Goal: Task Accomplishment & Management: Use online tool/utility

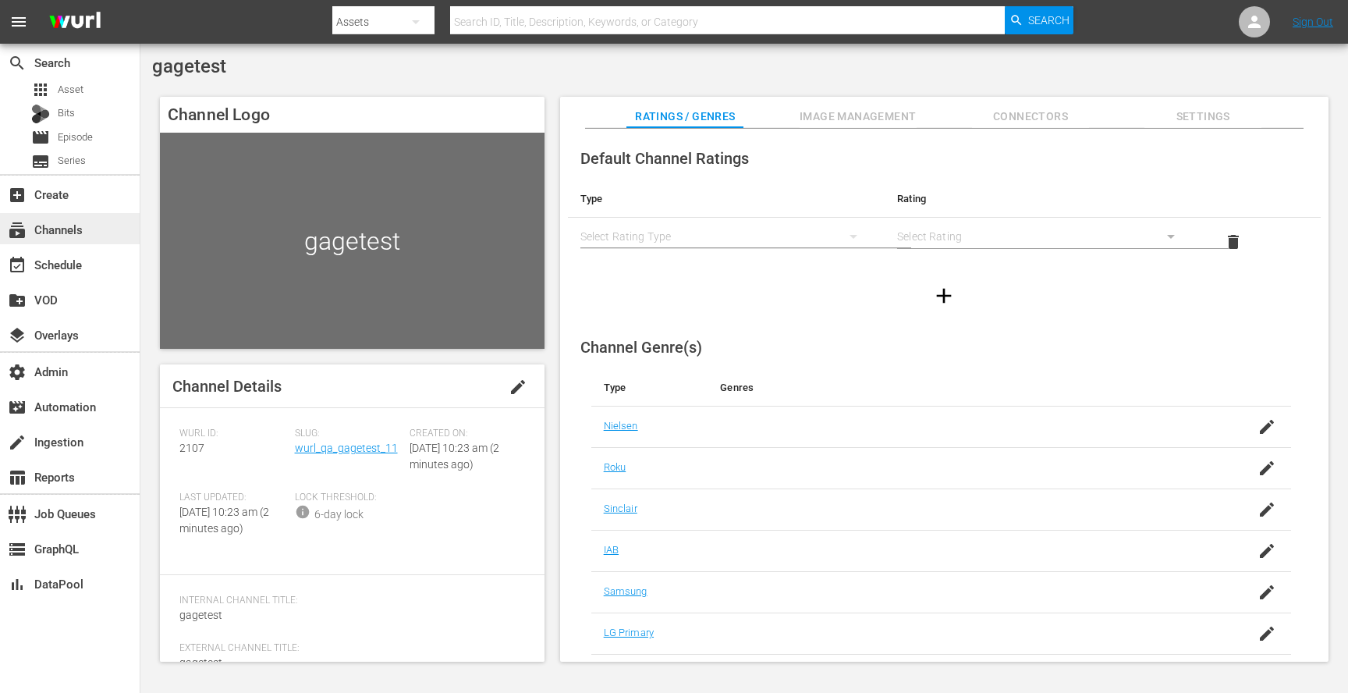
click at [43, 226] on div "subscriptions Channels" at bounding box center [43, 227] width 87 height 14
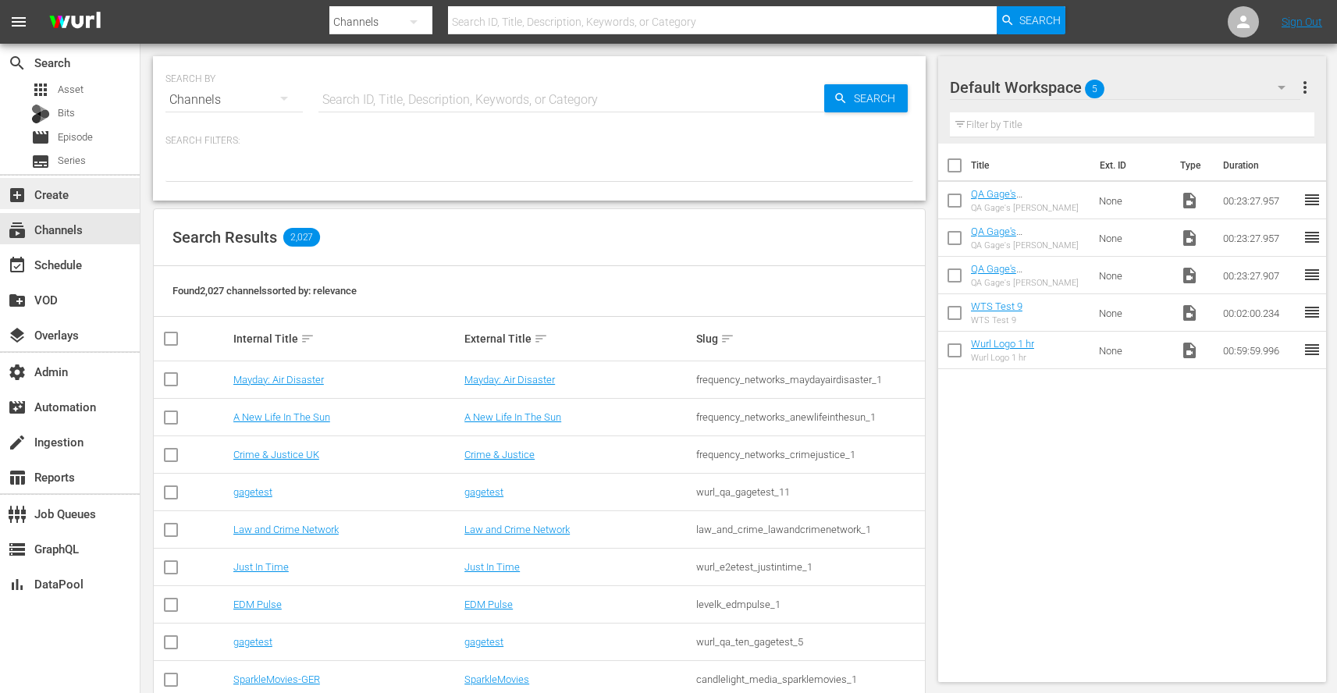
click at [57, 191] on div "add_box Create" at bounding box center [43, 192] width 87 height 14
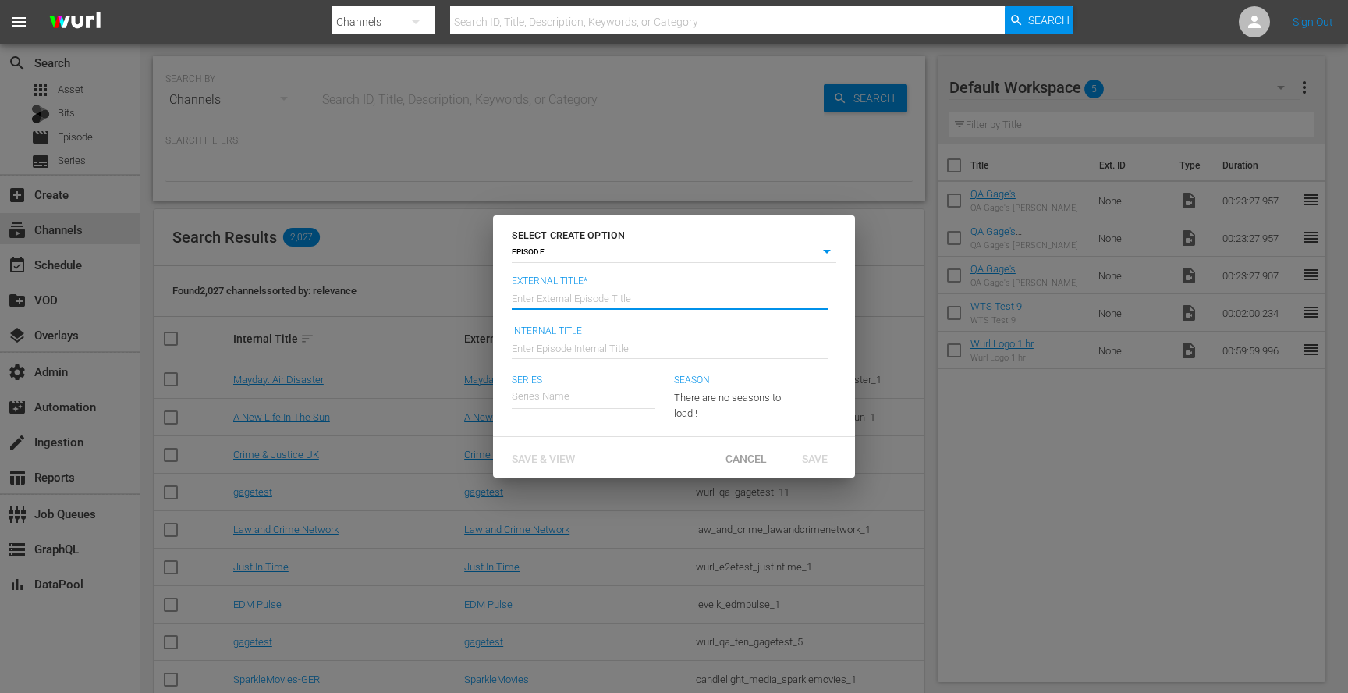
click at [563, 307] on div "Enter External Episode Title" at bounding box center [670, 297] width 317 height 37
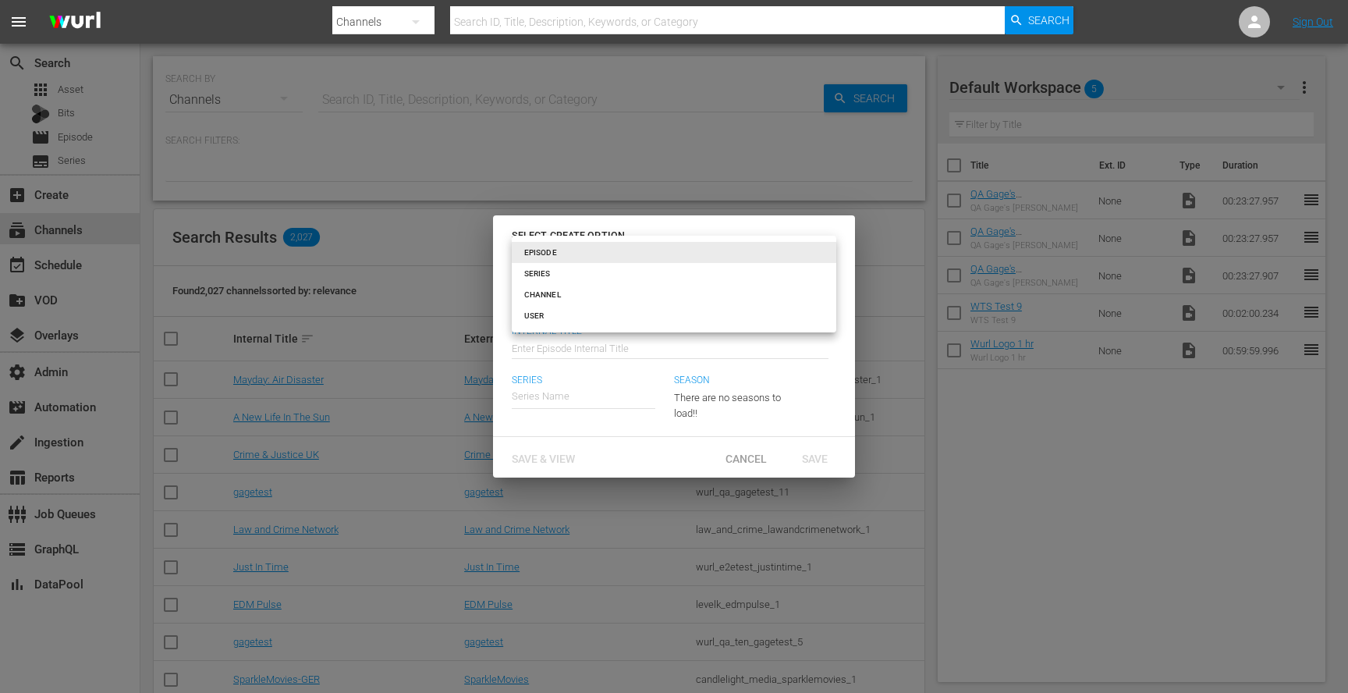
click at [581, 251] on body "menu Search By Channels Search ID, Title, Description, Keywords, or Category Se…" at bounding box center [674, 346] width 1348 height 693
click at [560, 286] on li "CHANNEL" at bounding box center [674, 294] width 325 height 21
type input "channel"
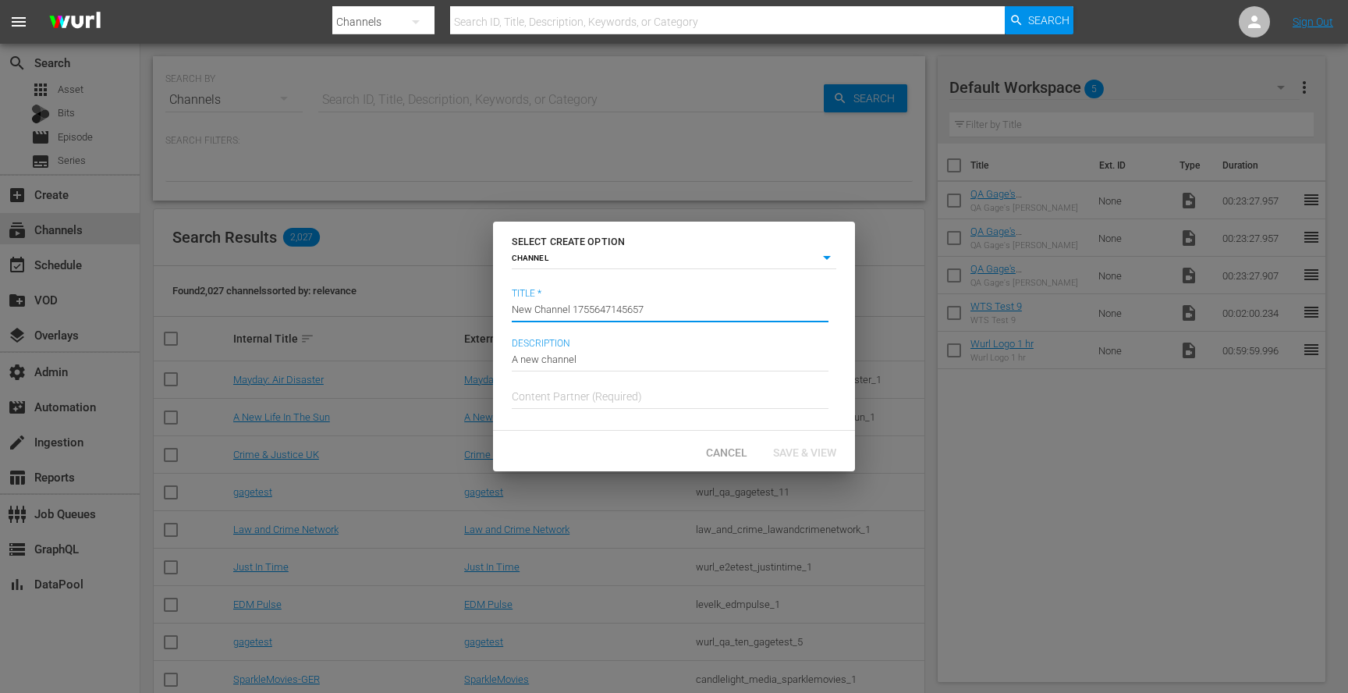
drag, startPoint x: 656, startPoint y: 317, endPoint x: 417, endPoint y: 283, distance: 241.9
click at [417, 283] on div "SELECT CREATE OPTION CHANNEL channel Title * Channel Title New Channel 17556471…" at bounding box center [674, 346] width 1348 height 693
type input "gagetest"
click at [573, 314] on input "gagetest" at bounding box center [670, 309] width 317 height 37
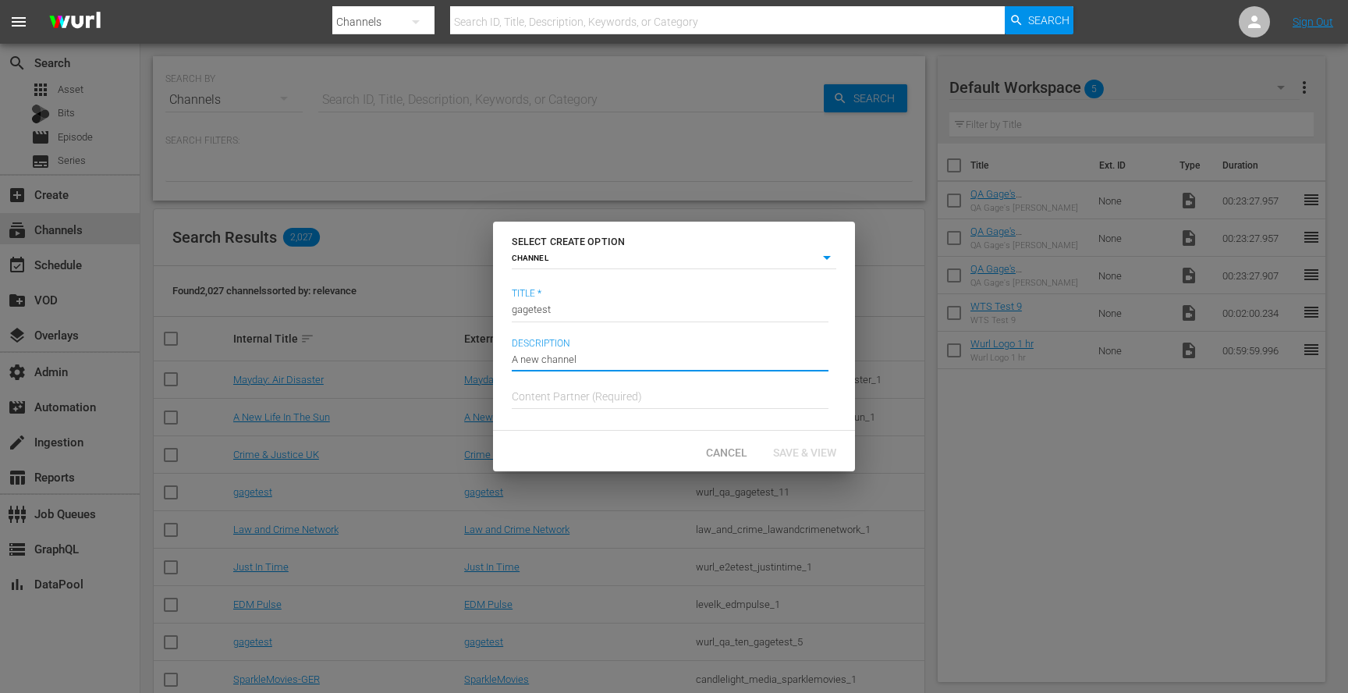
click at [601, 356] on input "A new channel" at bounding box center [670, 358] width 317 height 37
paste input "gagetest"
type input "gagetest"
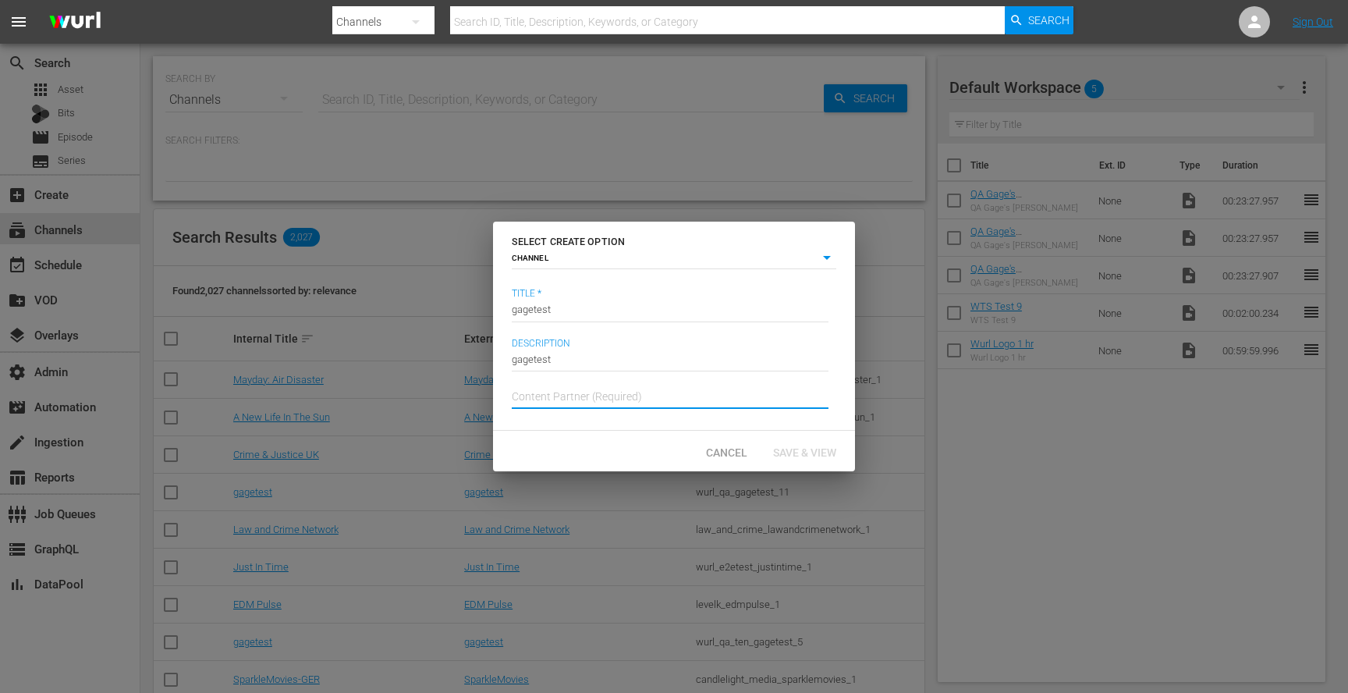
click at [622, 396] on input "text" at bounding box center [670, 396] width 317 height 37
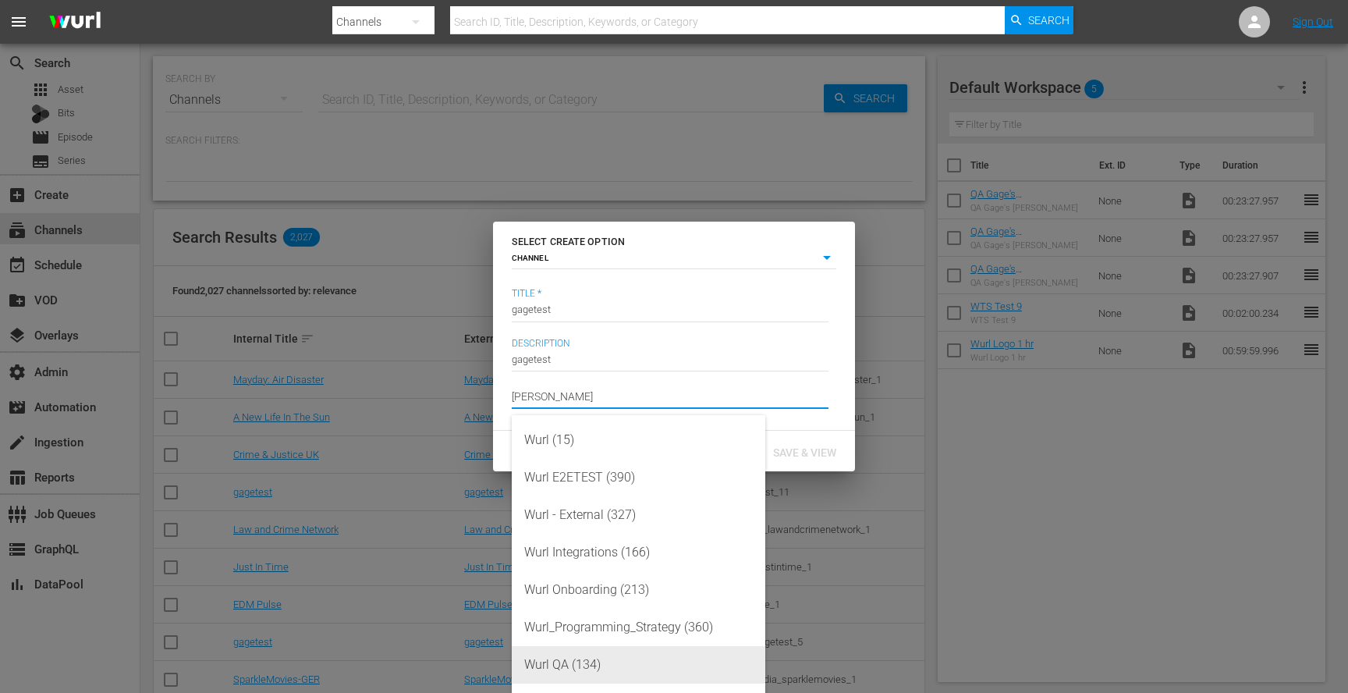
click at [585, 666] on div "Wurl QA (134)" at bounding box center [638, 664] width 229 height 37
type input "Wurl QA (134)"
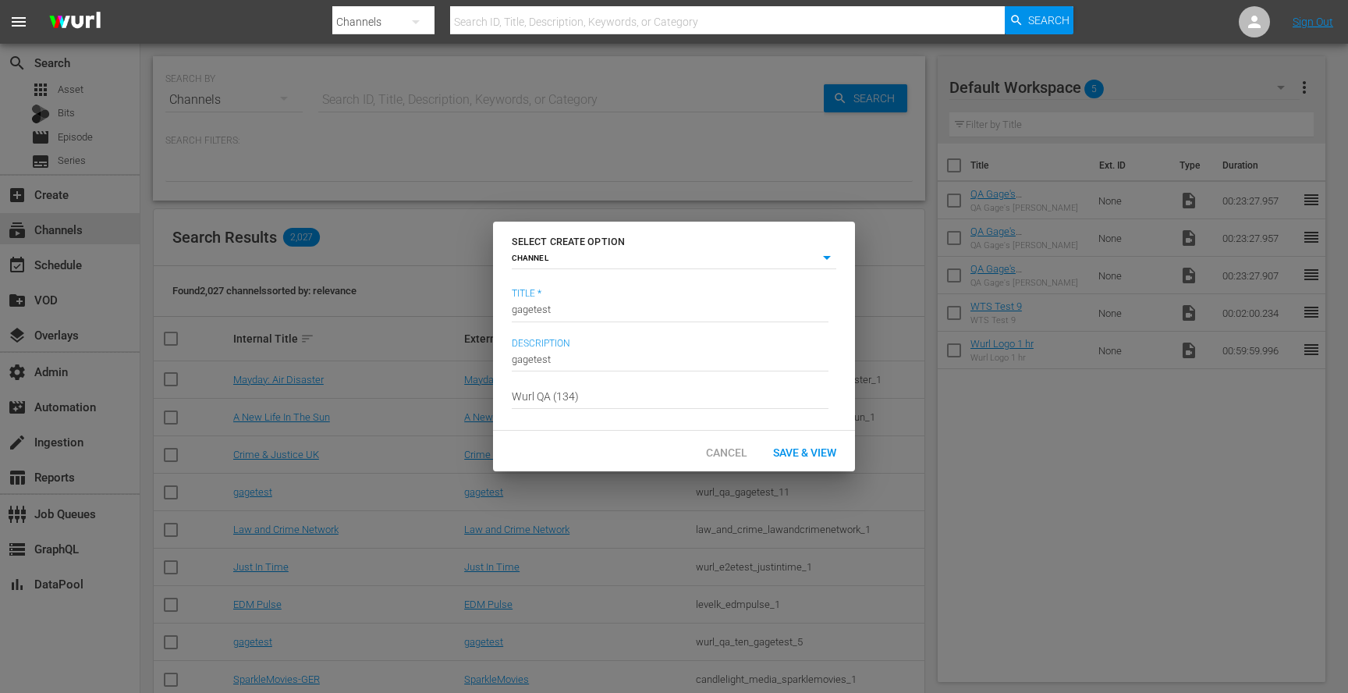
click at [609, 353] on input "gagetest" at bounding box center [670, 358] width 317 height 37
click at [596, 370] on div "Description gagetest" at bounding box center [670, 358] width 317 height 37
click at [587, 360] on input "gagetest" at bounding box center [670, 358] width 317 height 37
click at [591, 354] on input "gagetest" at bounding box center [670, 358] width 317 height 37
click at [810, 453] on span "Save & View" at bounding box center [805, 452] width 88 height 12
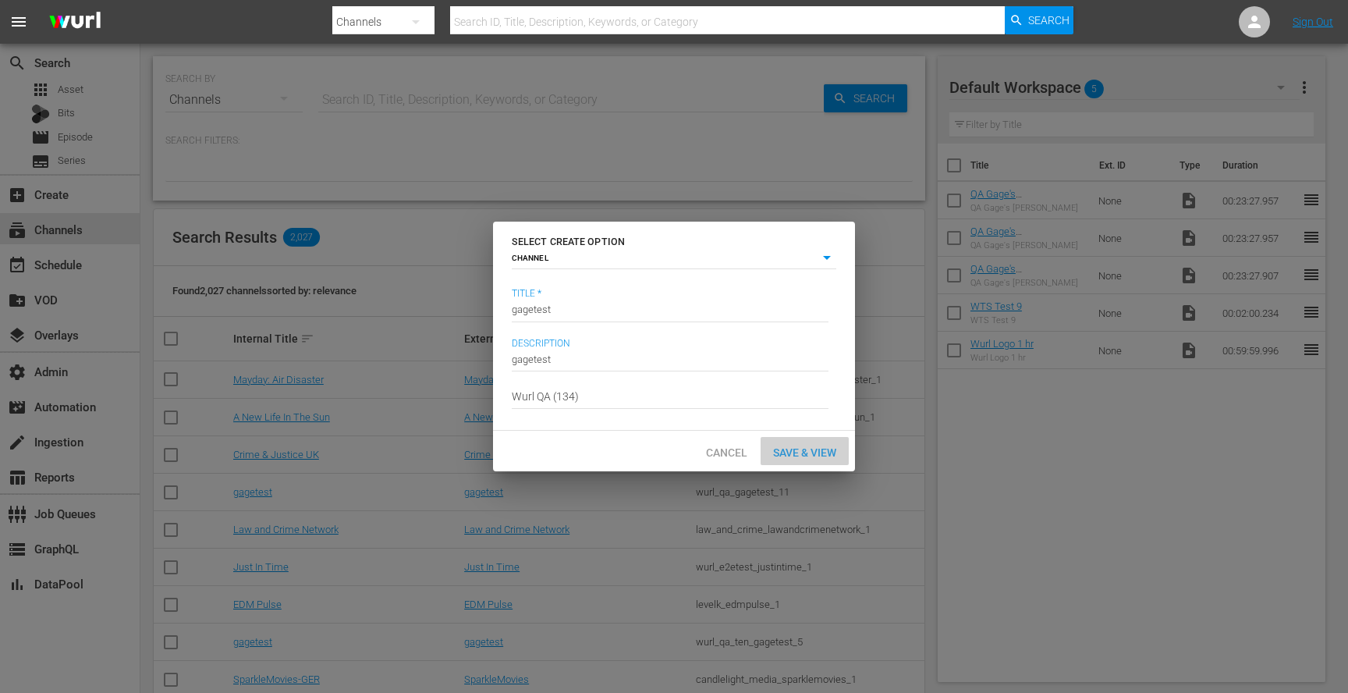
type input "episode"
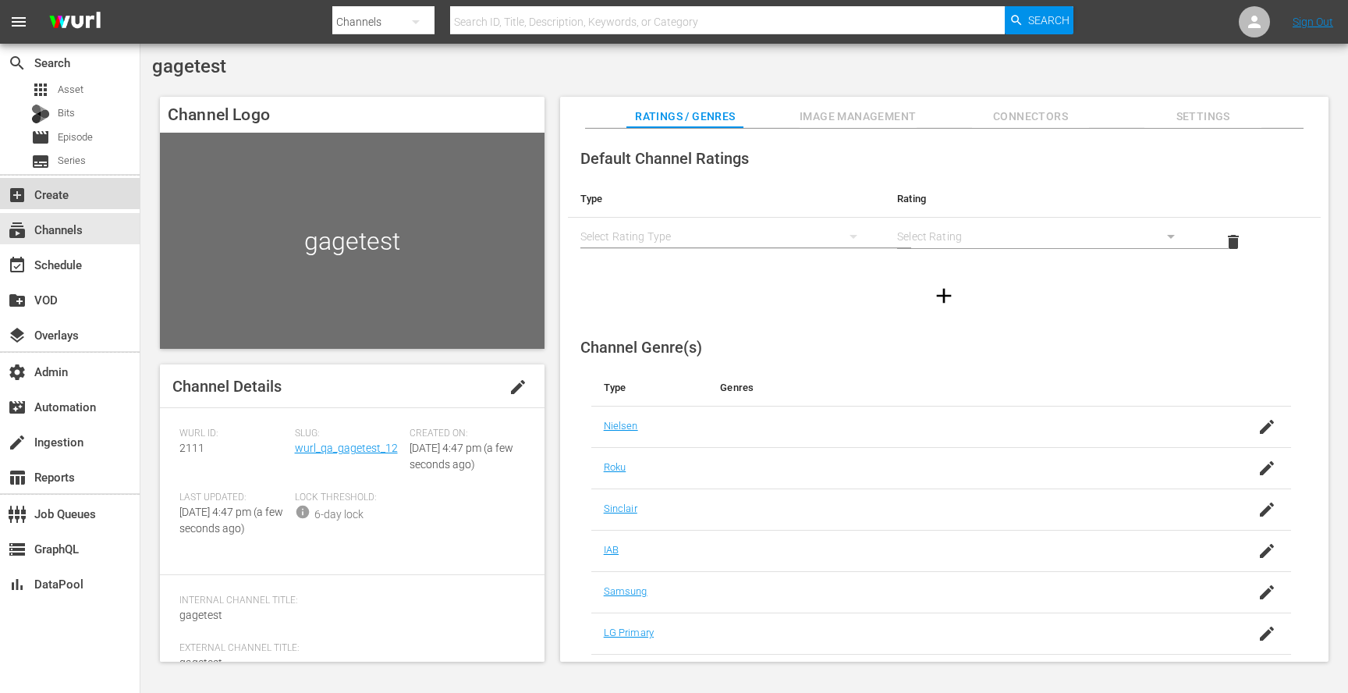
click at [60, 205] on div "add_box Create" at bounding box center [70, 193] width 140 height 31
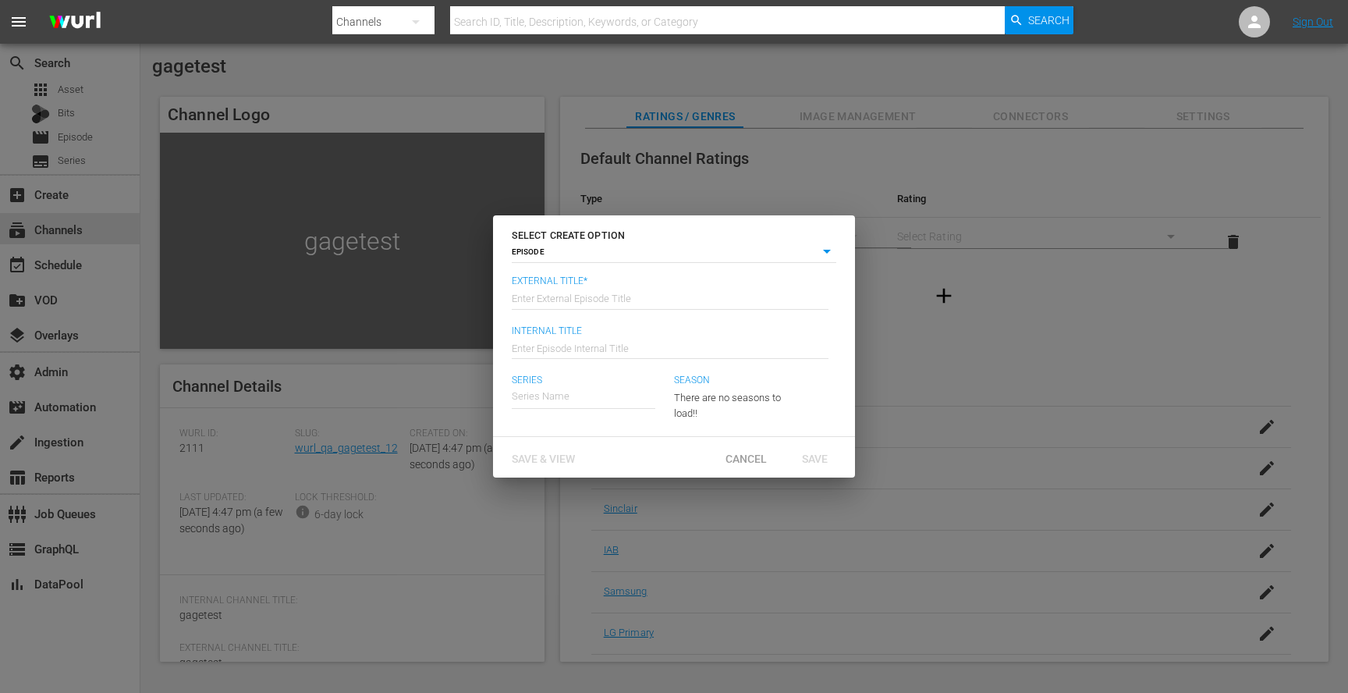
click at [584, 293] on input "text" at bounding box center [670, 297] width 317 height 37
click at [578, 243] on body "menu Search By Channels Search ID, Title, Description, Keywords, or Category Se…" at bounding box center [674, 346] width 1348 height 693
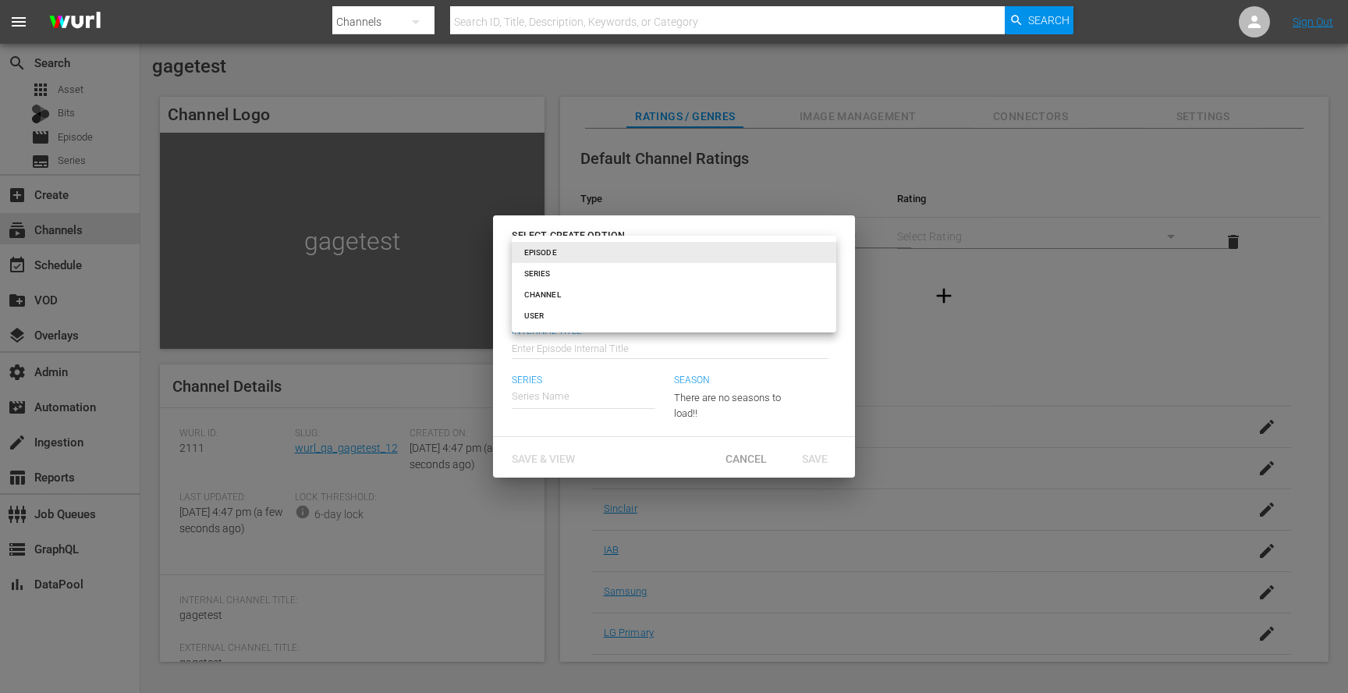
click at [562, 294] on li "CHANNEL" at bounding box center [674, 294] width 325 height 21
type input "channel"
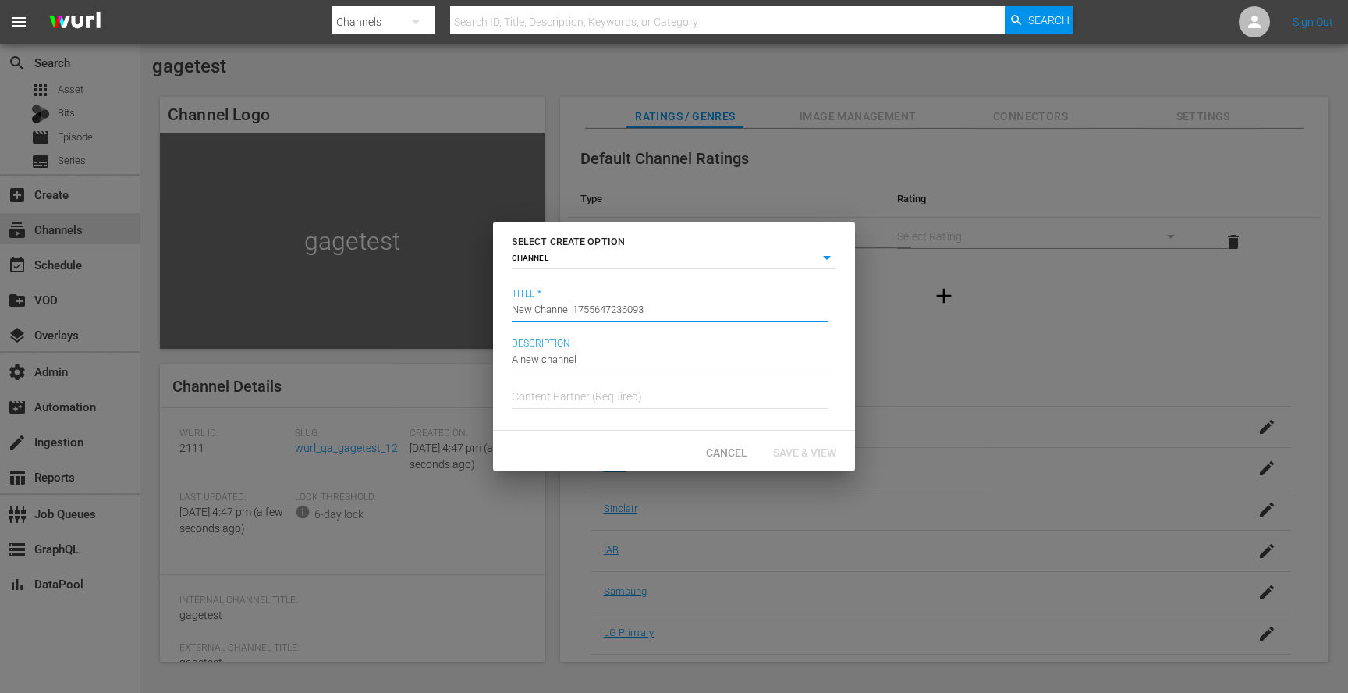
click at [675, 310] on input "New Channel 1755647236093" at bounding box center [670, 309] width 317 height 37
paste input "gagetest"
type input "gagetest"
click at [613, 352] on input "A new channel" at bounding box center [670, 358] width 317 height 37
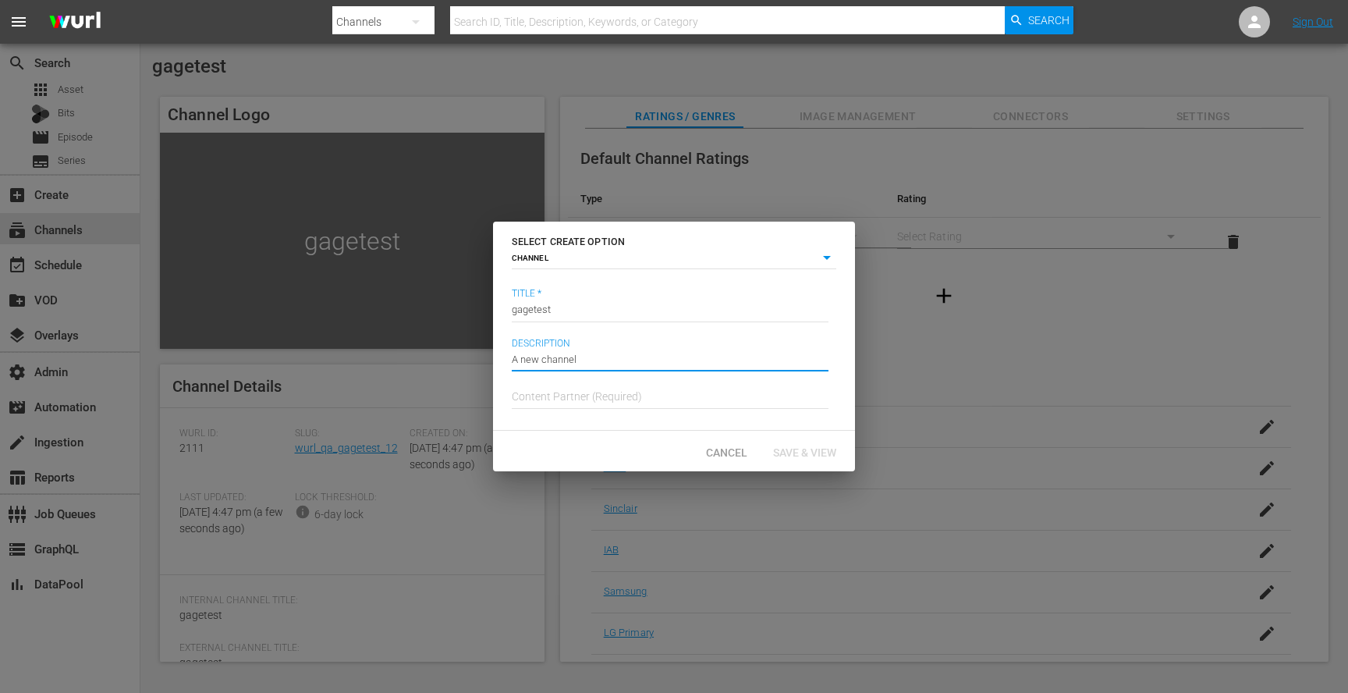
paste input "gagetest"
type input "gagetest"
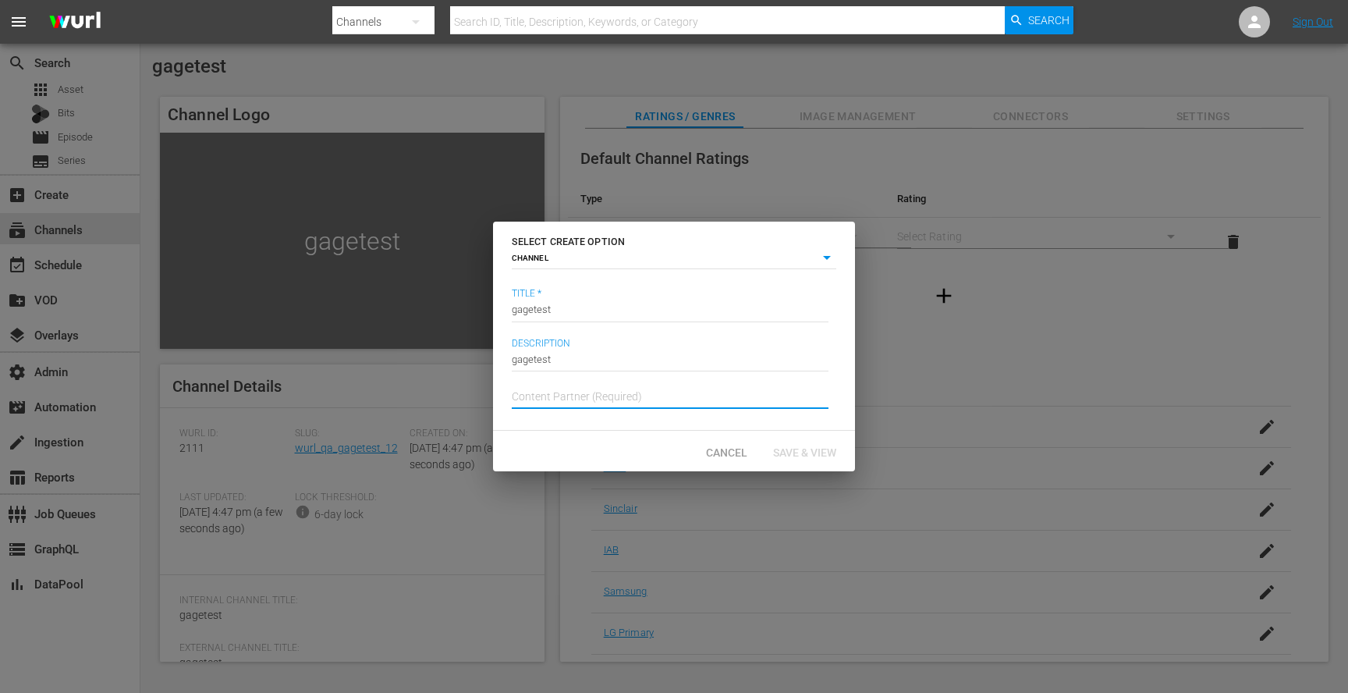
click at [582, 391] on input "text" at bounding box center [670, 396] width 317 height 37
paste input "gagetest"
type input "gagetest"
drag, startPoint x: 586, startPoint y: 396, endPoint x: 522, endPoint y: 389, distance: 64.4
click at [522, 389] on input "gagetest" at bounding box center [670, 396] width 317 height 37
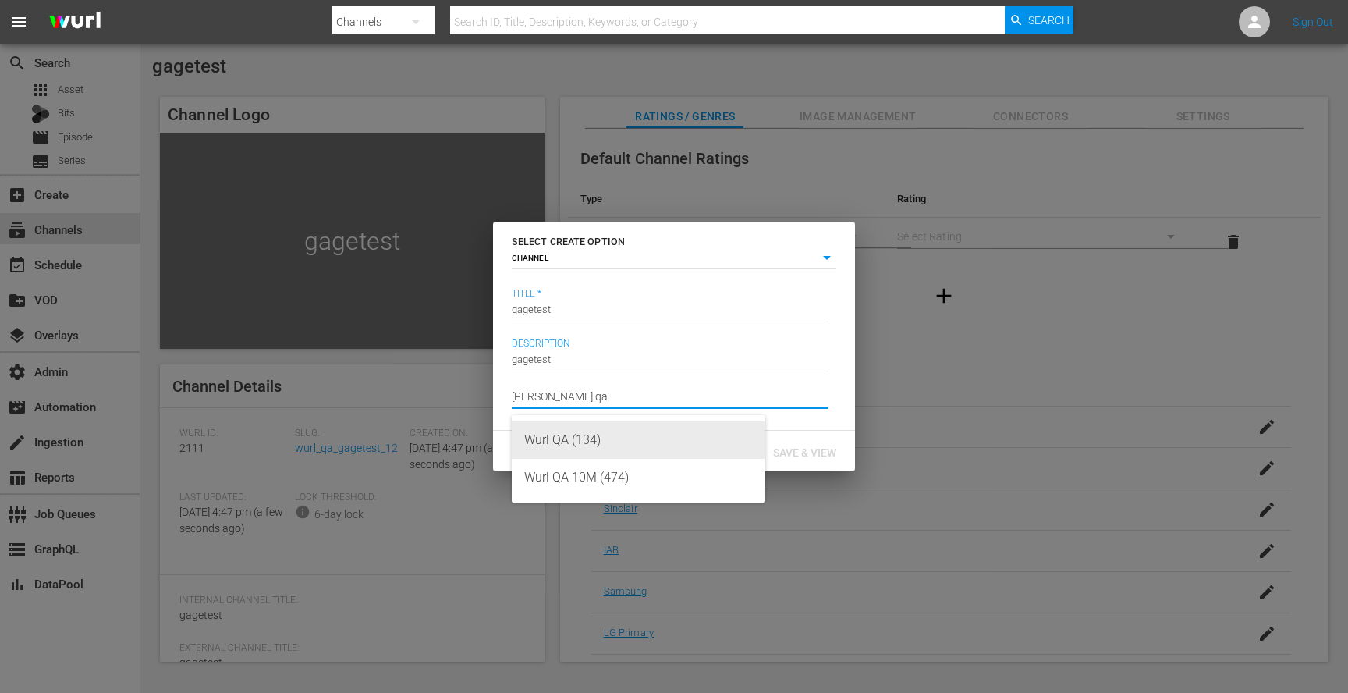
click at [609, 424] on div "Wurl QA (134)" at bounding box center [638, 439] width 229 height 37
type input "Wurl QA (134)"
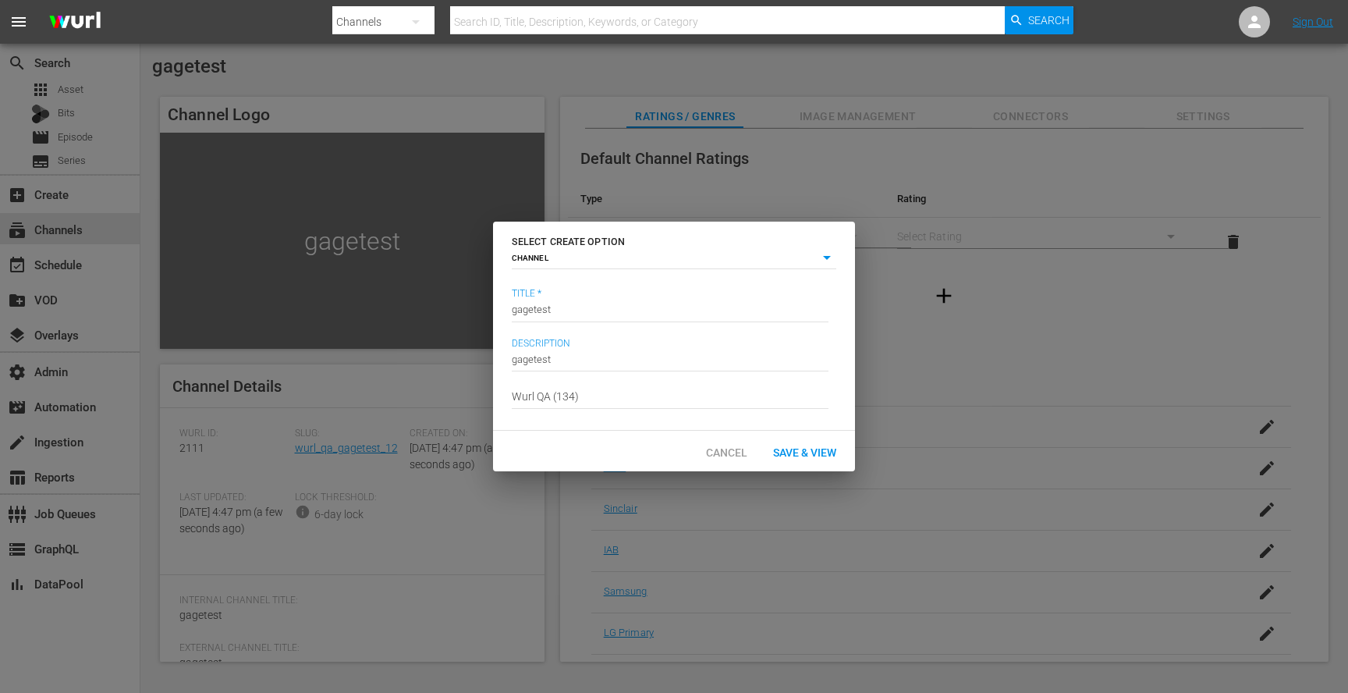
click at [790, 447] on span "Save & View" at bounding box center [805, 452] width 88 height 12
type input "episode"
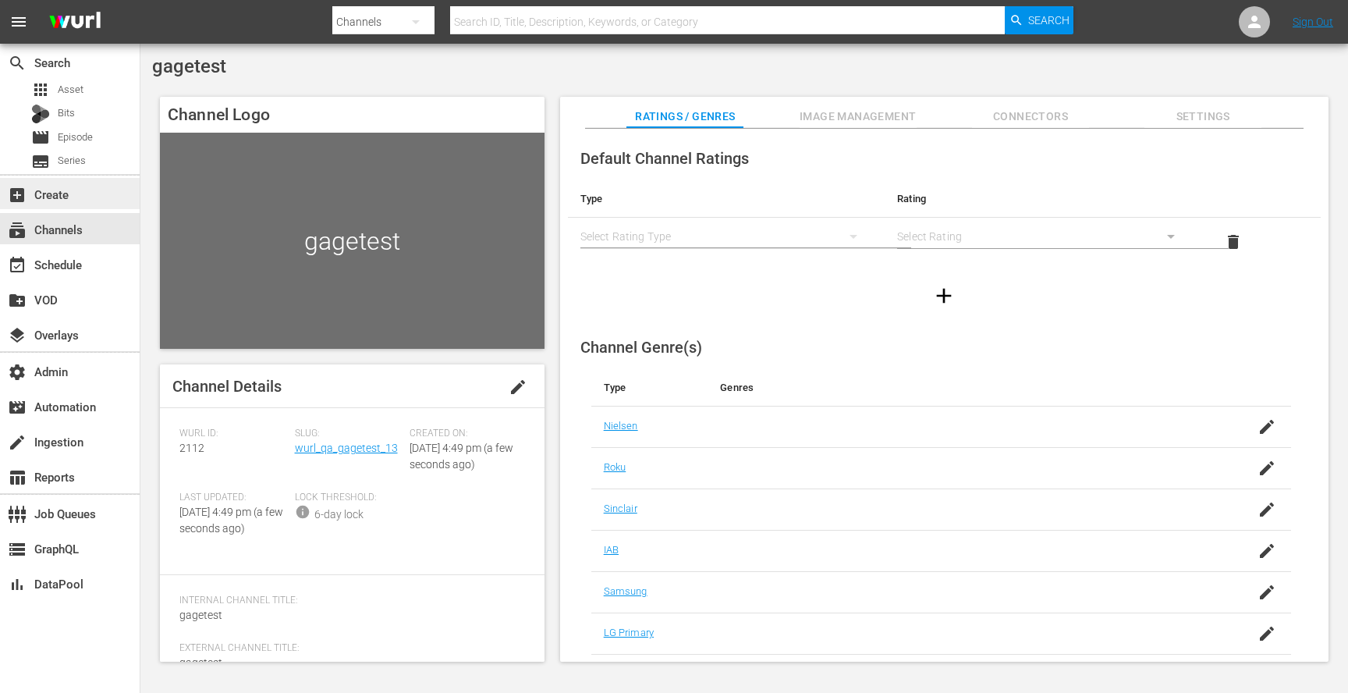
click at [62, 204] on div "add_box Create" at bounding box center [70, 193] width 140 height 31
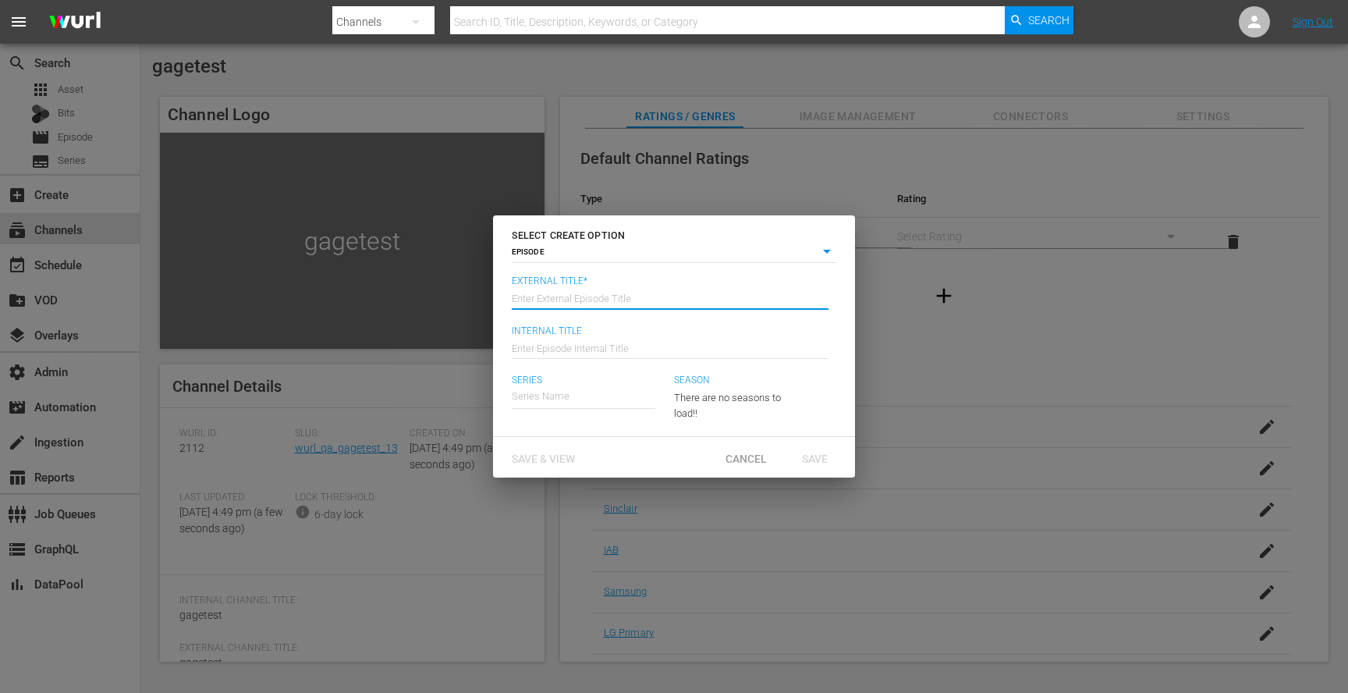
click at [590, 300] on input "text" at bounding box center [670, 297] width 317 height 37
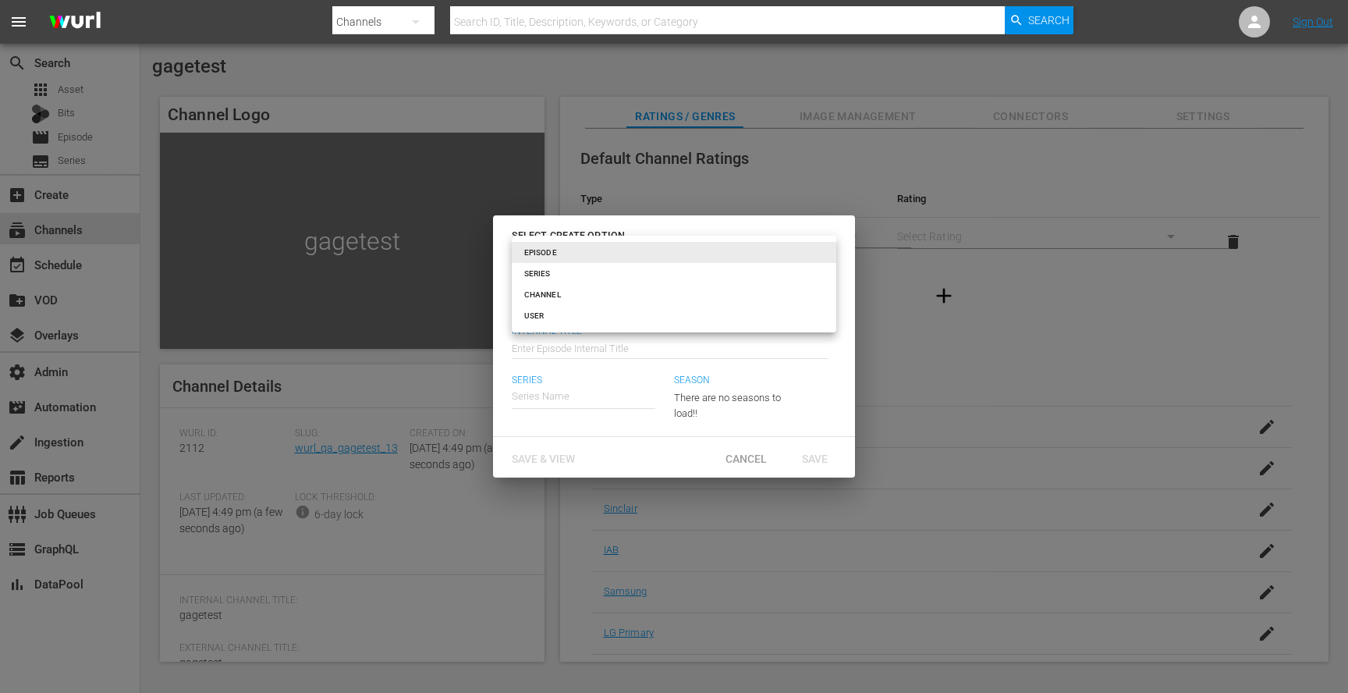
click at [590, 260] on body "menu Search By Channels Search ID, Title, Description, Keywords, or Category Se…" at bounding box center [674, 346] width 1348 height 693
click at [561, 289] on li "CHANNEL" at bounding box center [674, 294] width 325 height 21
type input "channel"
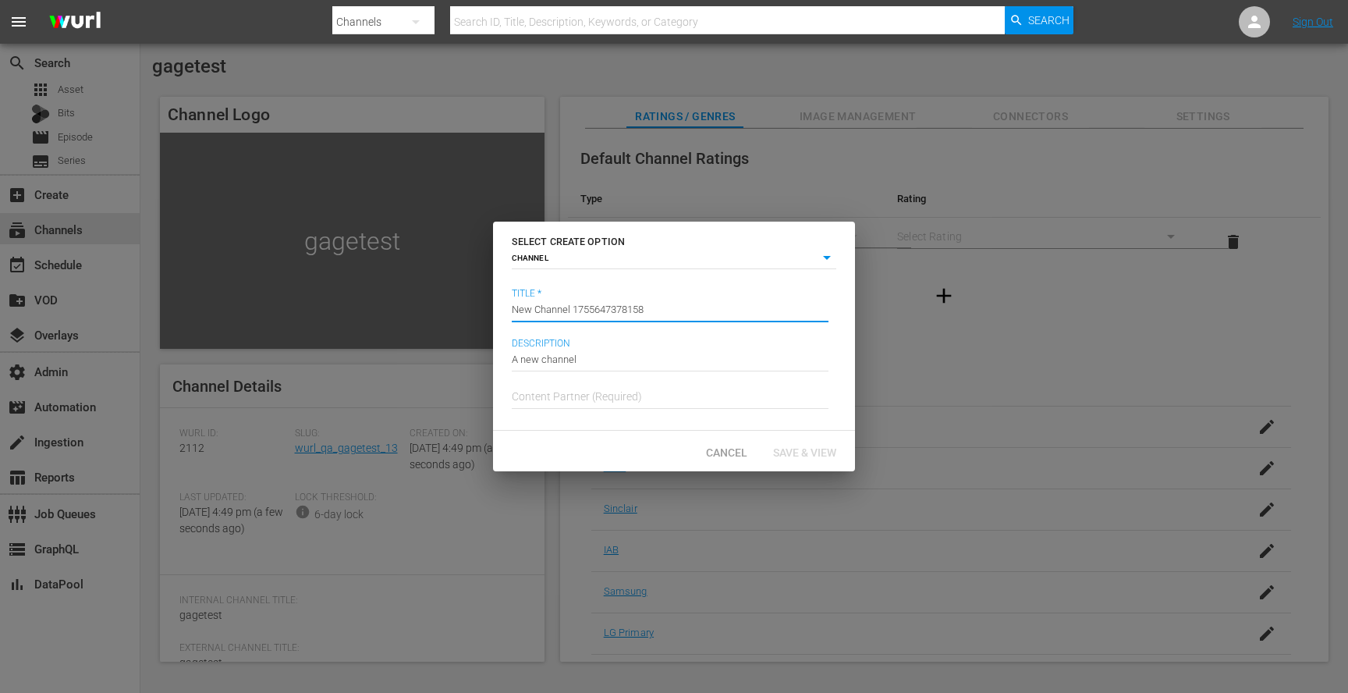
click at [689, 309] on input "New Channel 1755647378158" at bounding box center [670, 309] width 317 height 37
paste input "gagetest"
type input "gagetest"
click at [606, 354] on input "A new channel" at bounding box center [670, 358] width 317 height 37
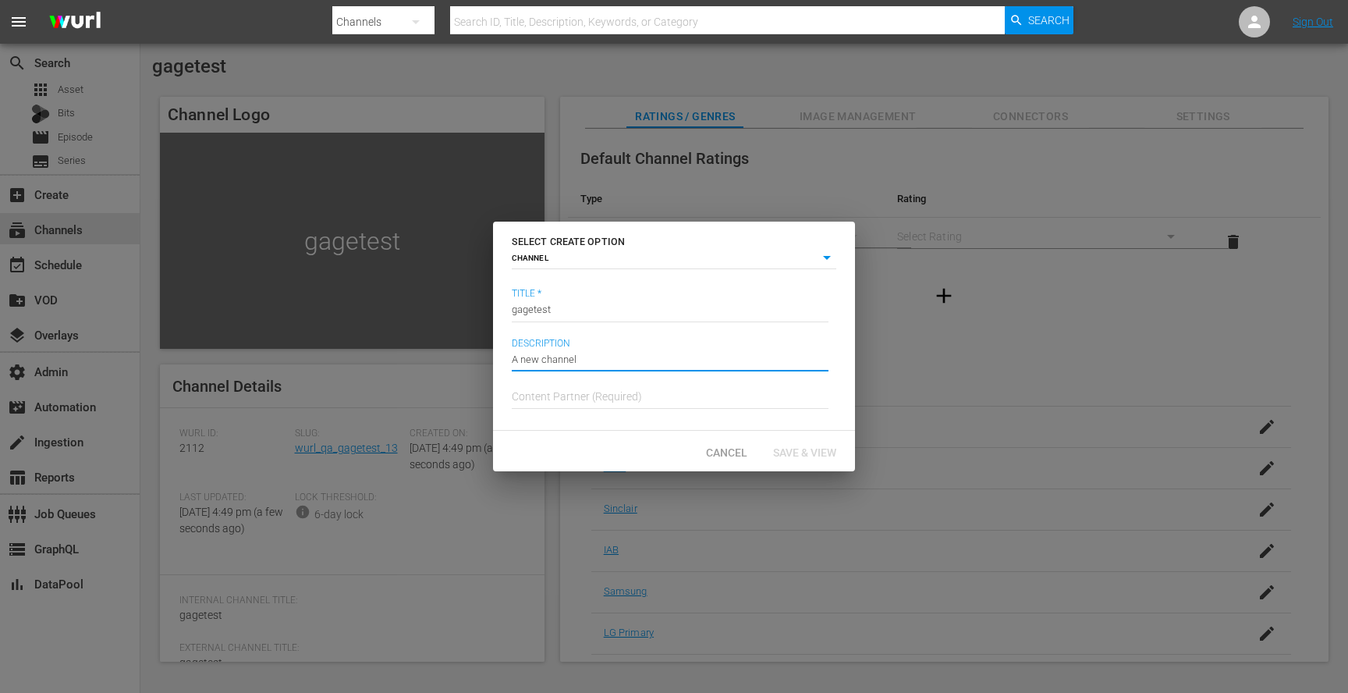
paste input "gagetest"
type input "gagetest"
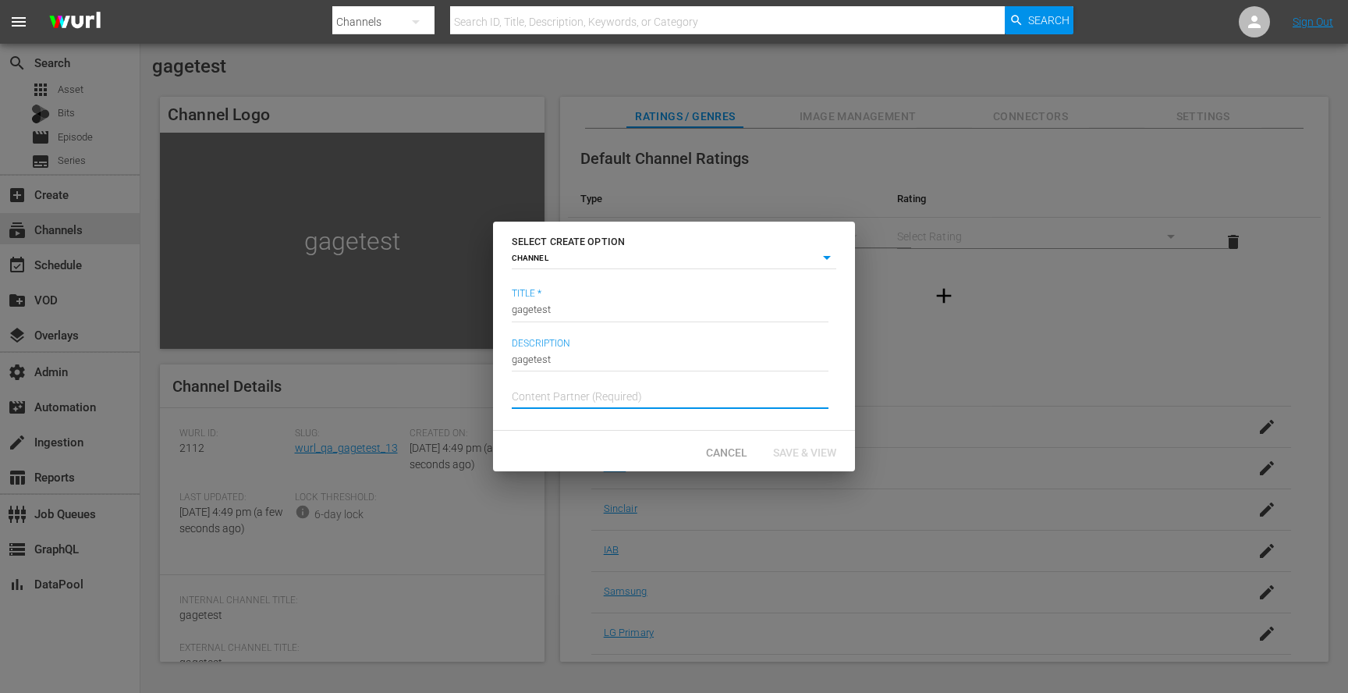
click at [588, 402] on input "text" at bounding box center [670, 396] width 317 height 37
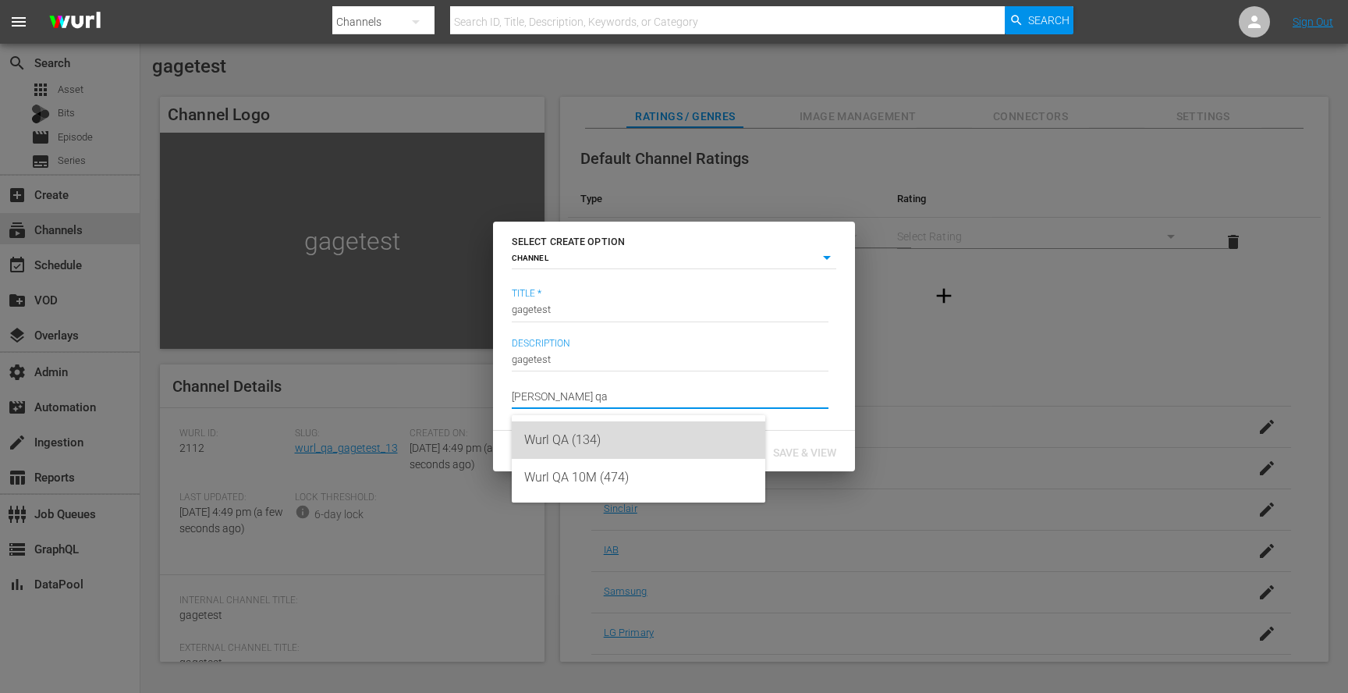
click at [591, 431] on div "Wurl QA (134)" at bounding box center [638, 439] width 229 height 37
type input "Wurl QA (134)"
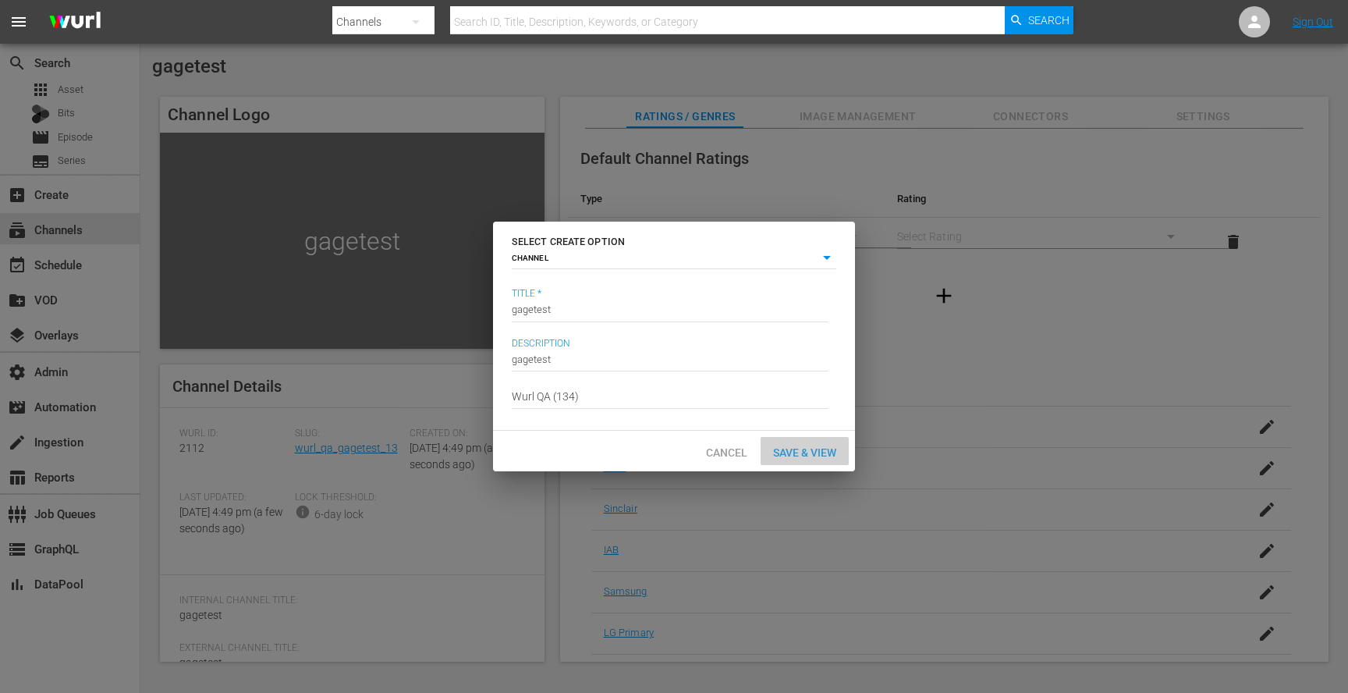
click at [792, 442] on div "Save & View" at bounding box center [805, 451] width 88 height 29
type input "episode"
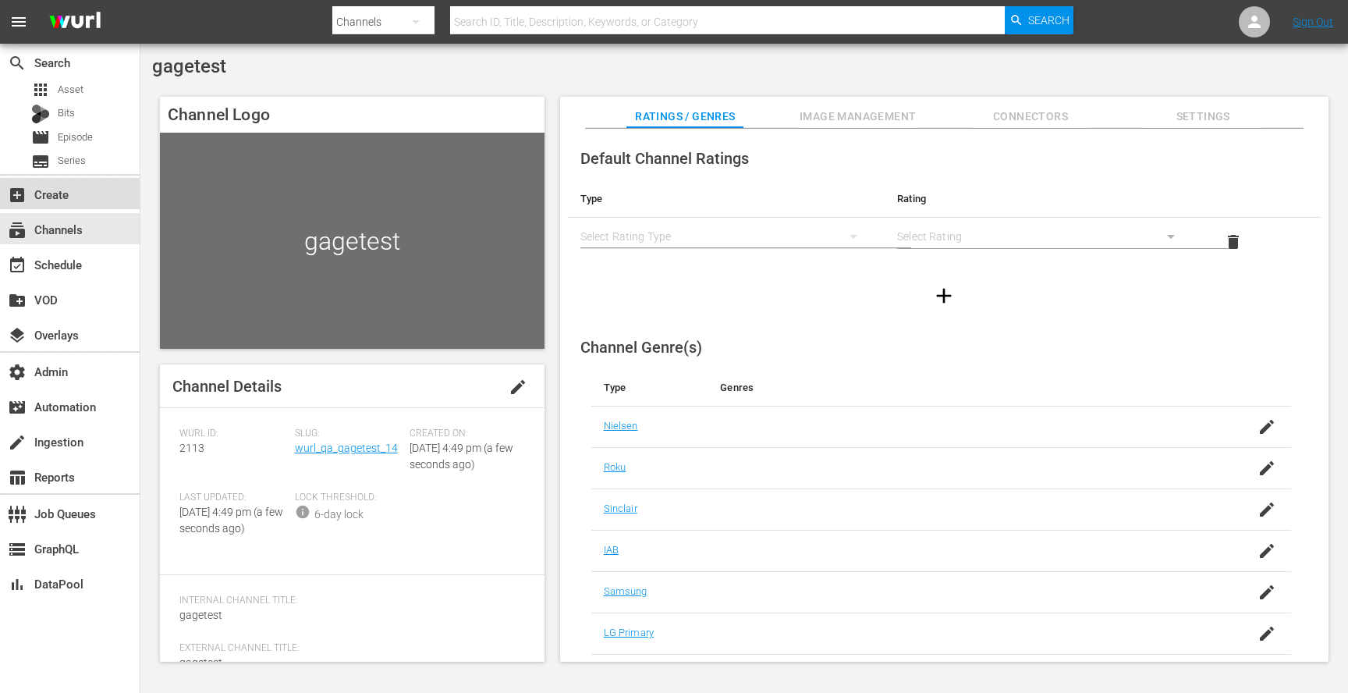
click at [74, 196] on div "add_box Create" at bounding box center [43, 192] width 87 height 14
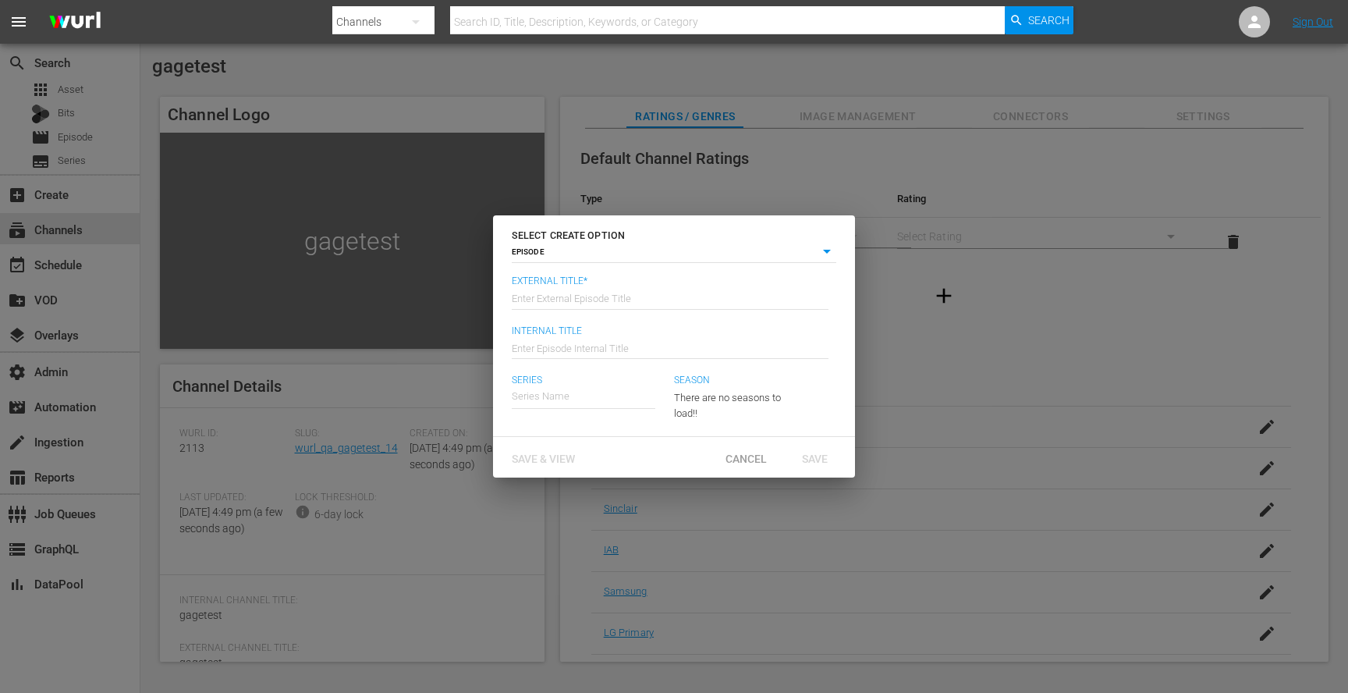
click at [594, 287] on input "text" at bounding box center [670, 297] width 317 height 37
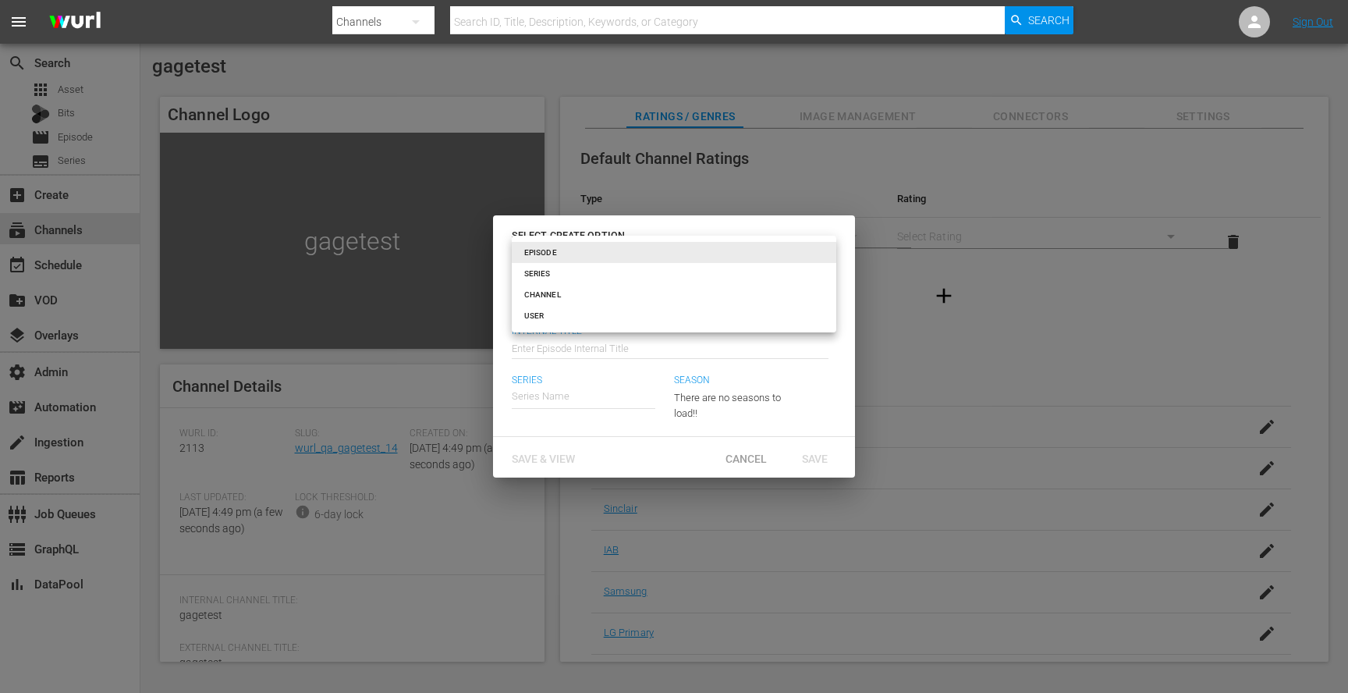
click at [595, 249] on body "menu Search By Channels Search ID, Title, Description, Keywords, or Category Se…" at bounding box center [674, 346] width 1348 height 693
click at [562, 293] on li "CHANNEL" at bounding box center [674, 294] width 325 height 21
type input "channel"
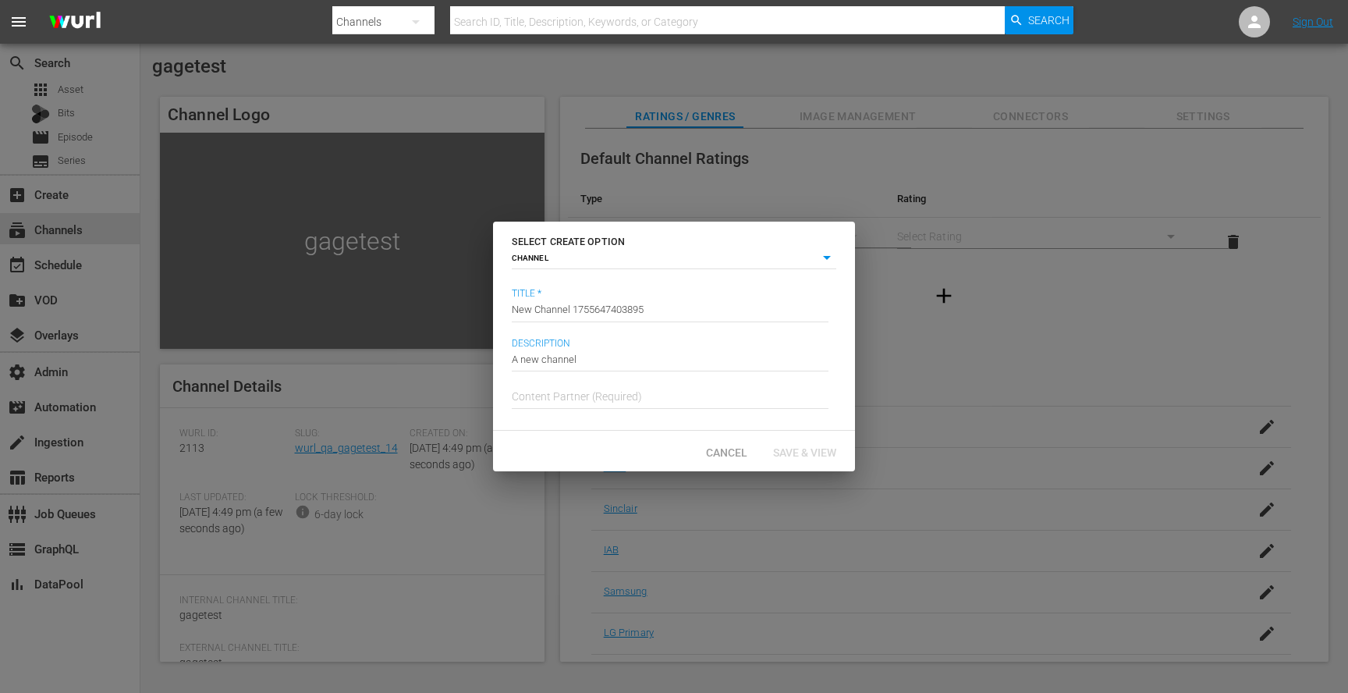
click at [592, 306] on input "New Channel 1755647403895" at bounding box center [670, 309] width 317 height 37
click at [700, 310] on input "New Channel 1755647403895" at bounding box center [670, 309] width 317 height 37
paste input "gagetest"
type input "gagetest"
click at [591, 357] on input "A new channel" at bounding box center [670, 358] width 317 height 37
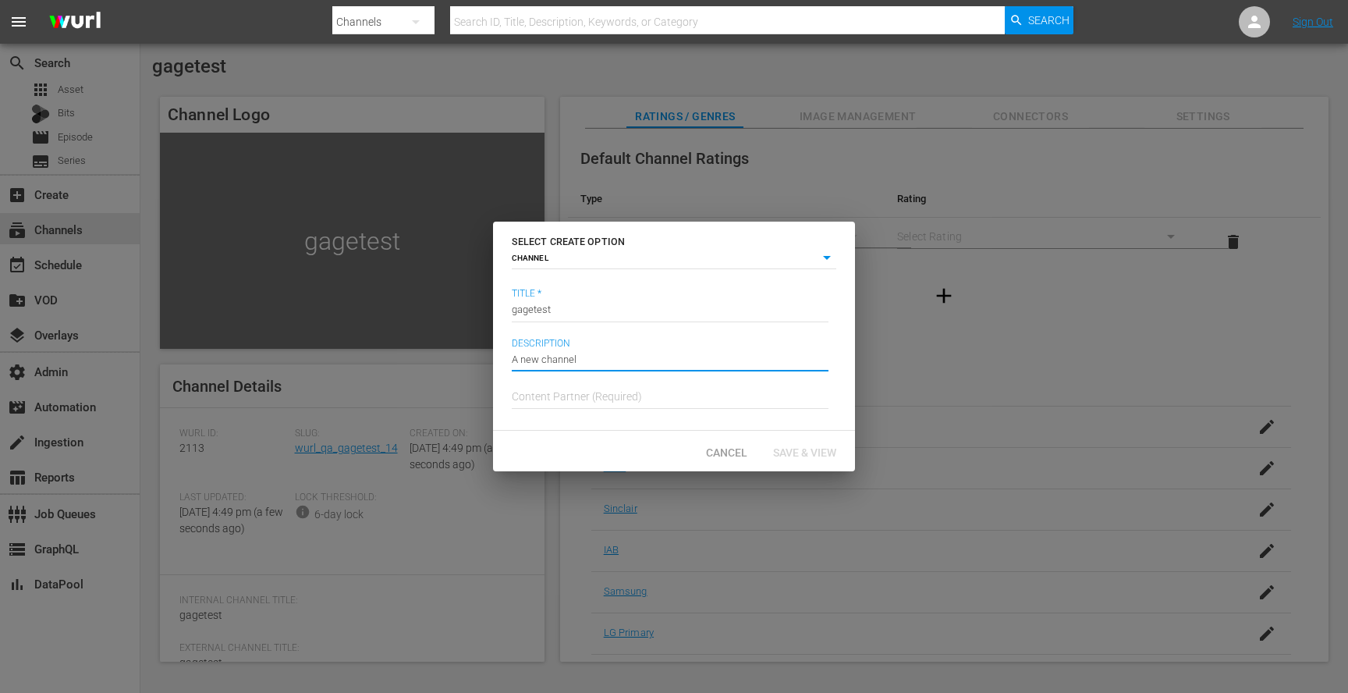
paste input "gagetest"
paste input "text"
type input "gagetest"
click at [606, 396] on input "text" at bounding box center [670, 396] width 317 height 37
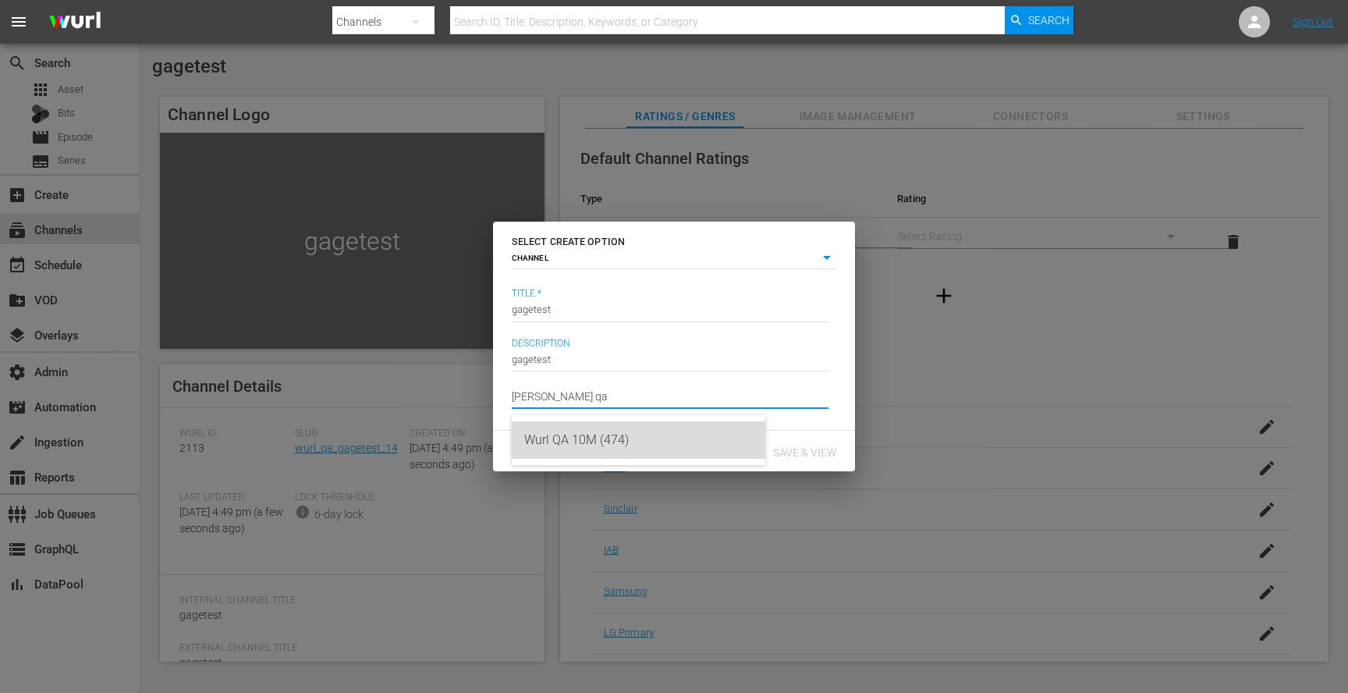
click at [598, 429] on div "Wurl QA 10M (474)" at bounding box center [638, 439] width 229 height 37
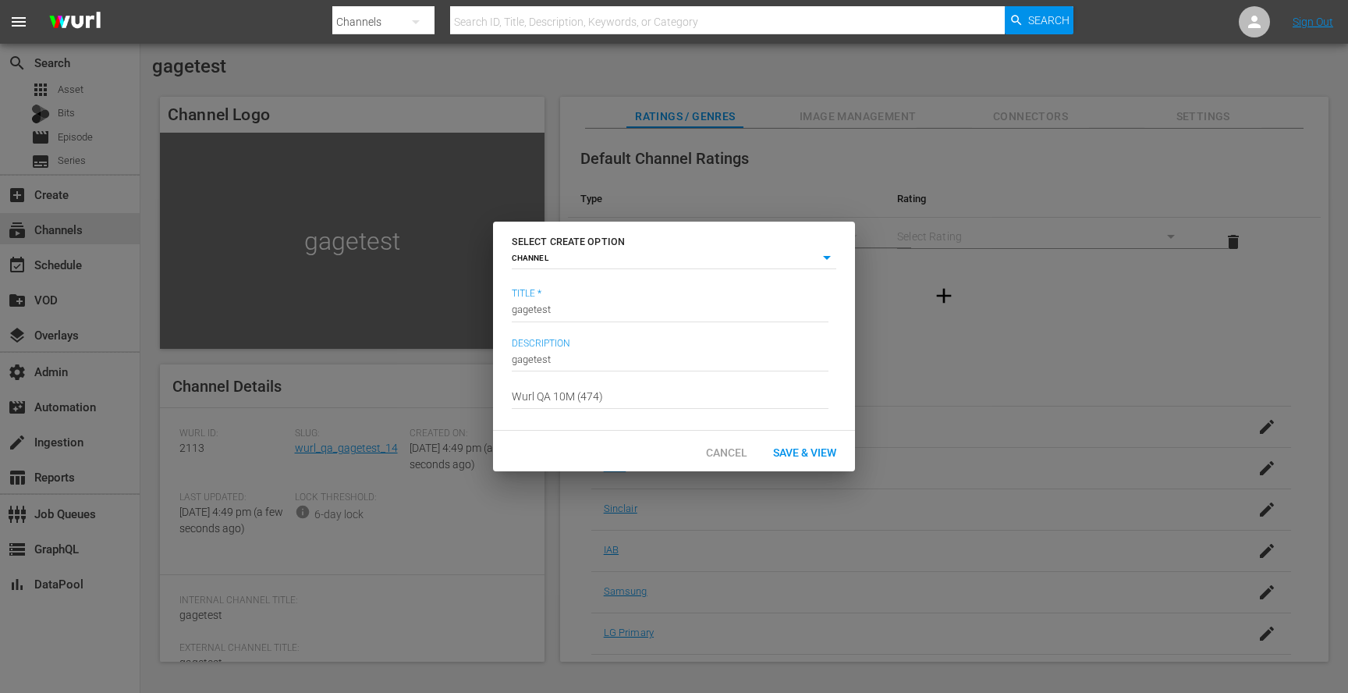
click at [619, 403] on input "Wurl QA 10M (474)" at bounding box center [670, 396] width 317 height 37
click at [493, 382] on div "Title * Channel Title gagetest Description Description gagetest Content Partner…" at bounding box center [674, 357] width 362 height 150
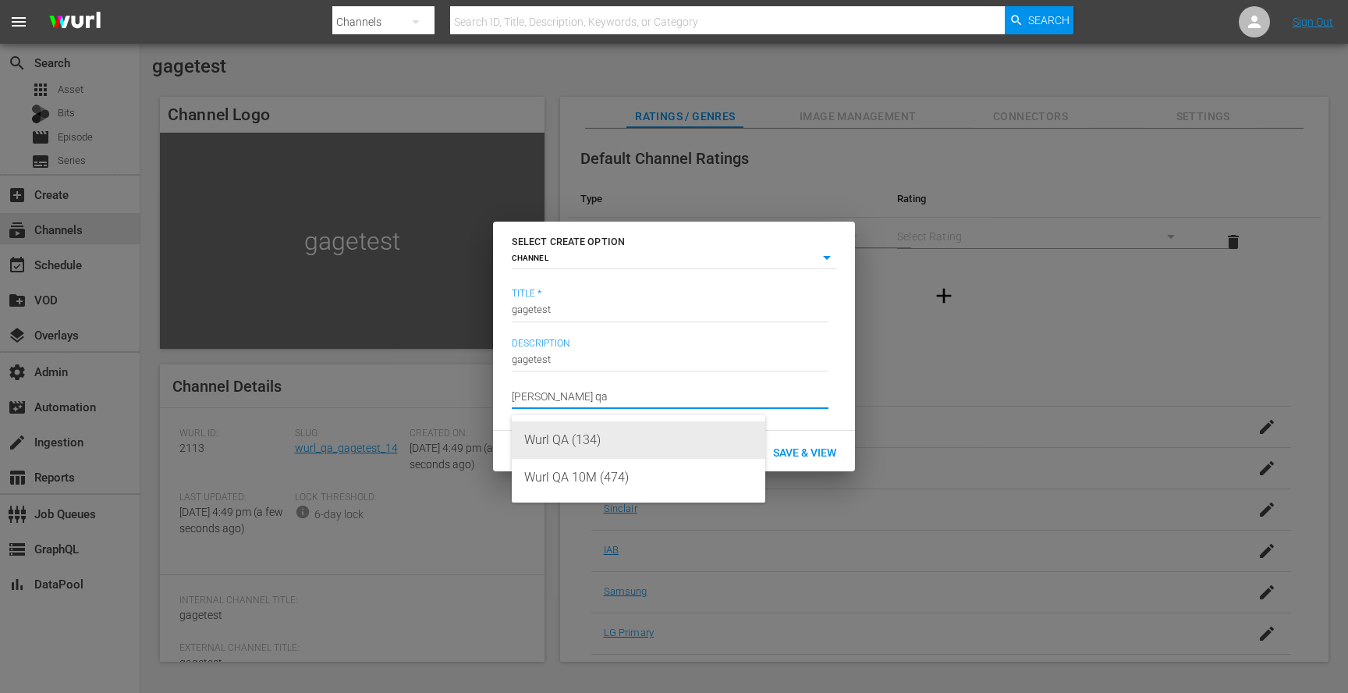
click at [571, 426] on div "Wurl QA (134)" at bounding box center [638, 439] width 229 height 37
type input "Wurl QA (134)"
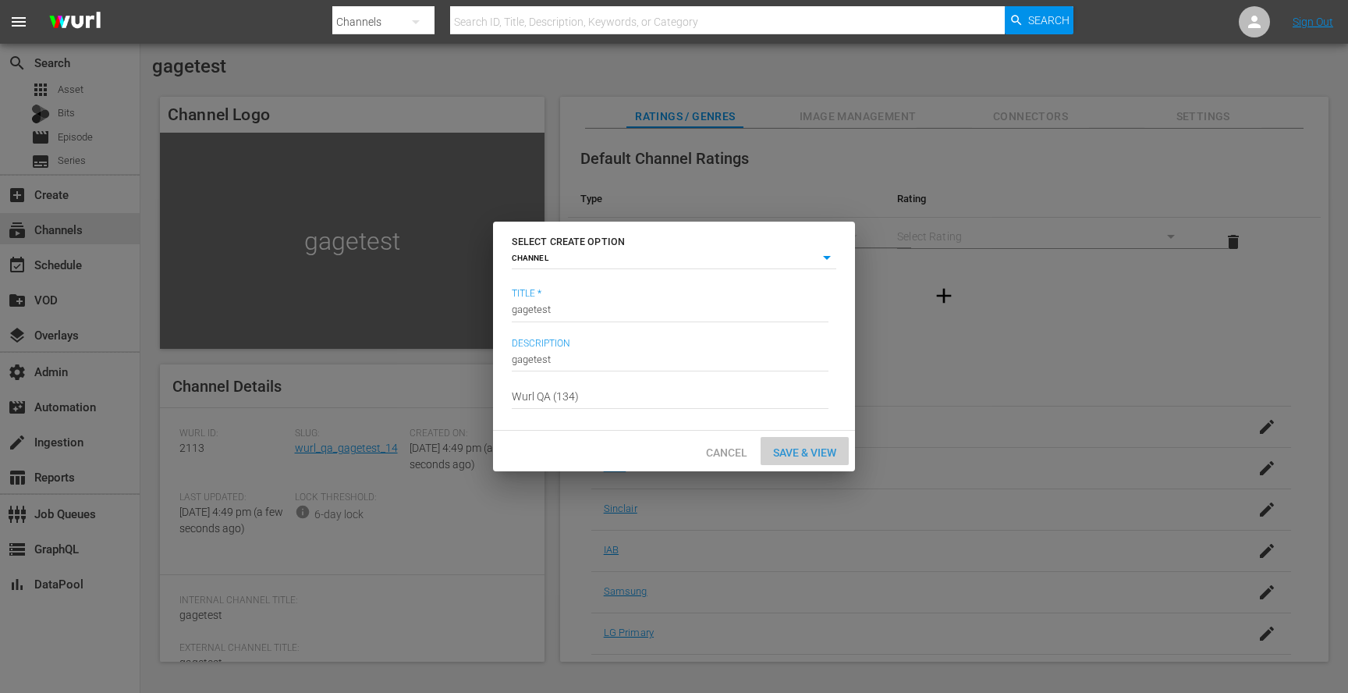
click at [788, 449] on span "Save & View" at bounding box center [805, 452] width 88 height 12
type input "episode"
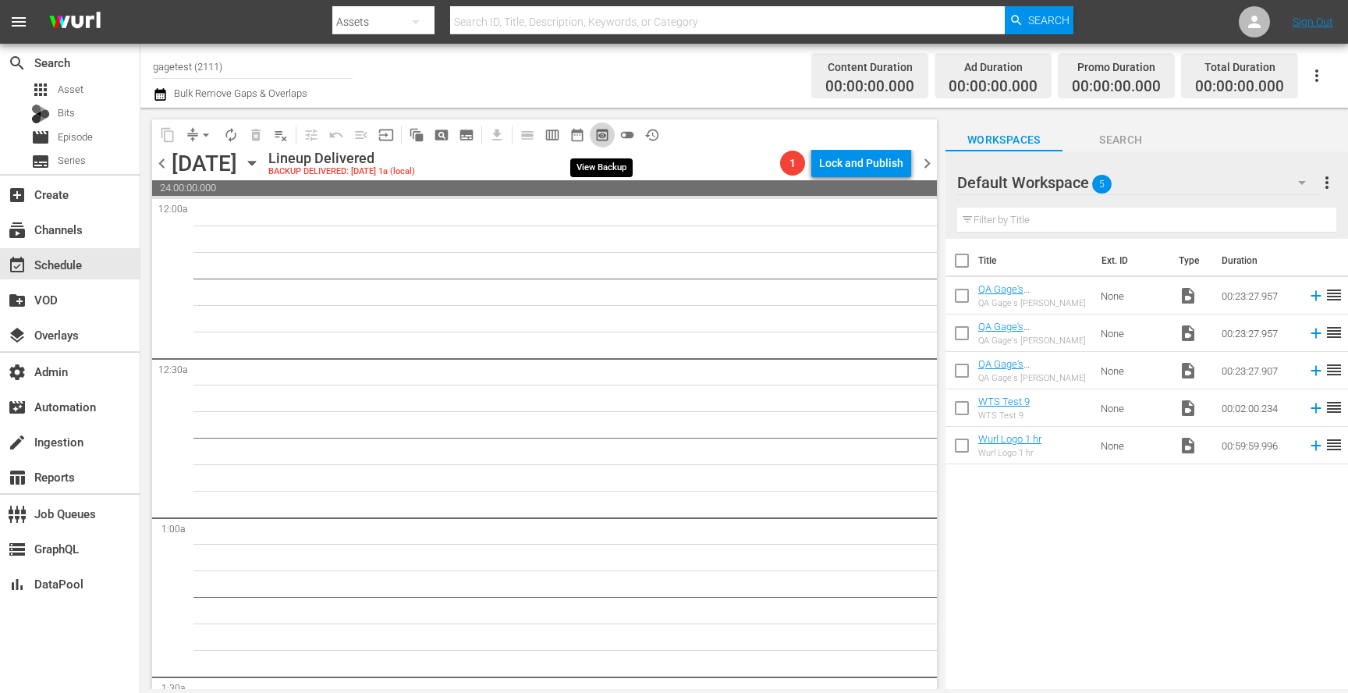
click at [608, 138] on span "preview_outlined" at bounding box center [603, 135] width 16 height 16
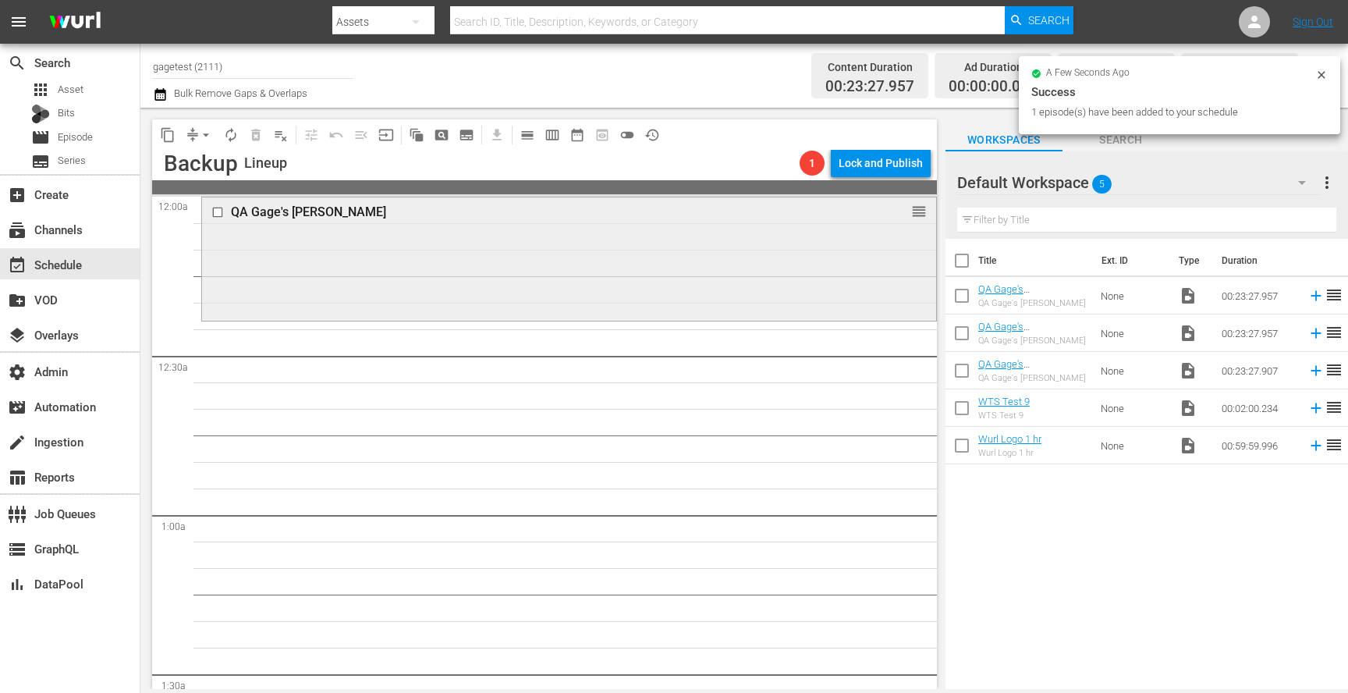
click at [627, 268] on div "QA [PERSON_NAME] Pomsky reorder" at bounding box center [569, 257] width 734 height 120
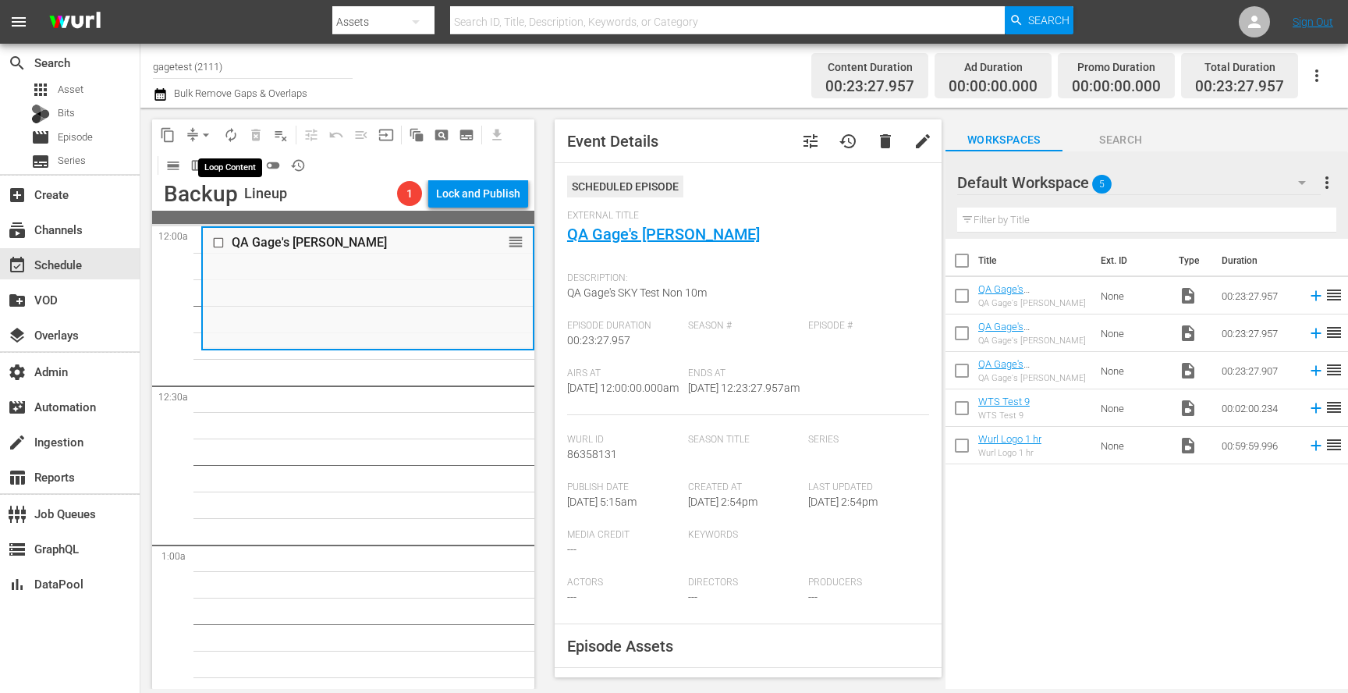
click at [233, 133] on span "autorenew_outlined" at bounding box center [231, 135] width 16 height 16
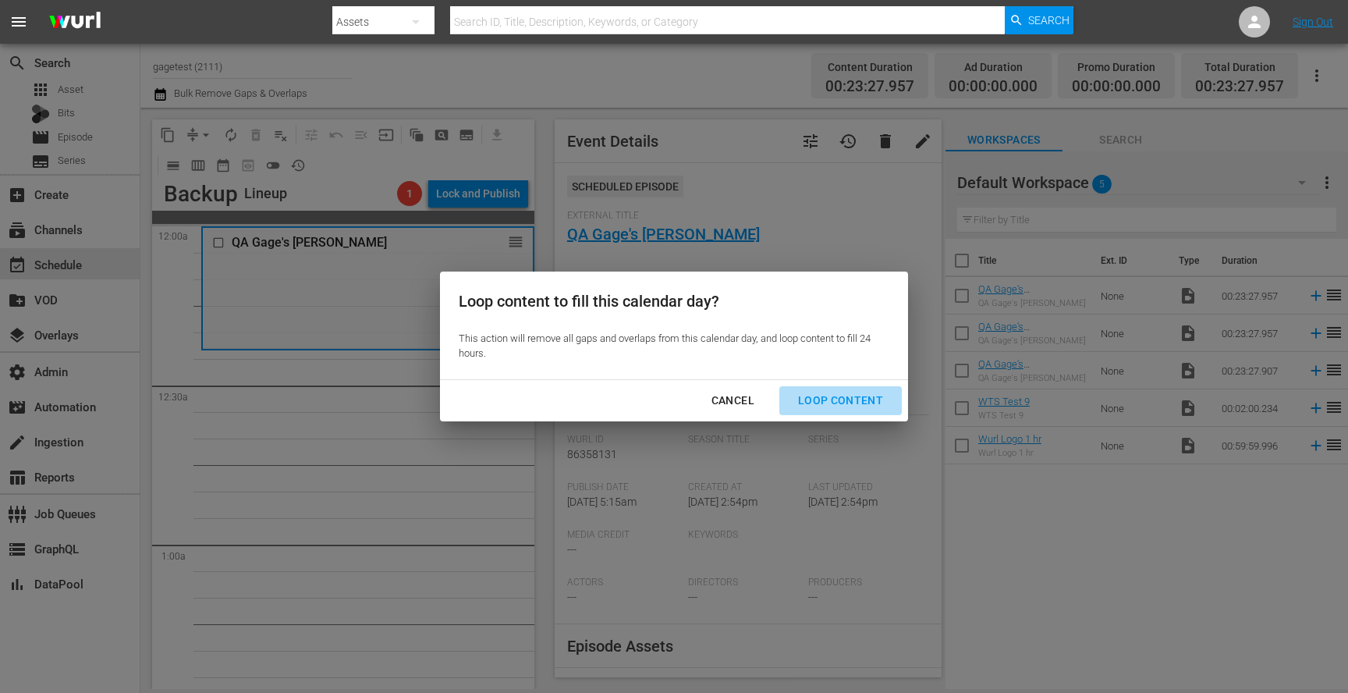
click at [865, 391] on div "Loop Content" at bounding box center [841, 401] width 110 height 20
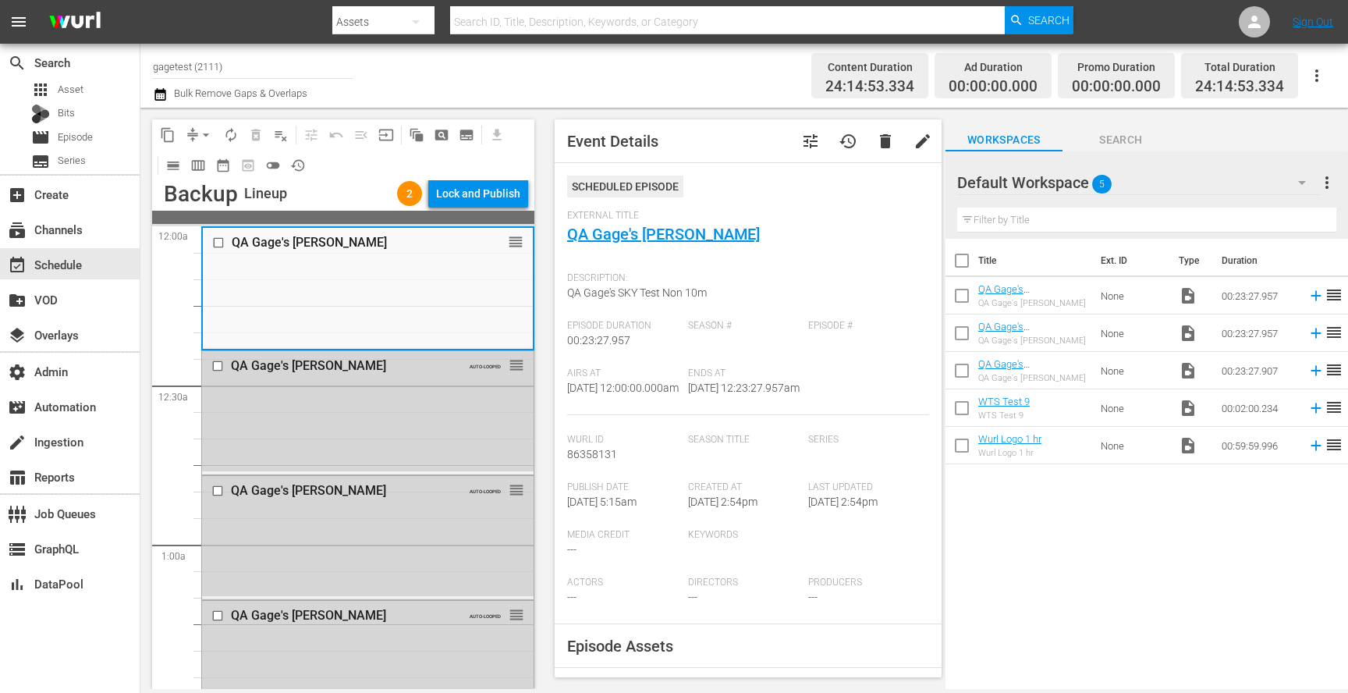
click at [479, 194] on div "Lock and Publish" at bounding box center [478, 193] width 84 height 28
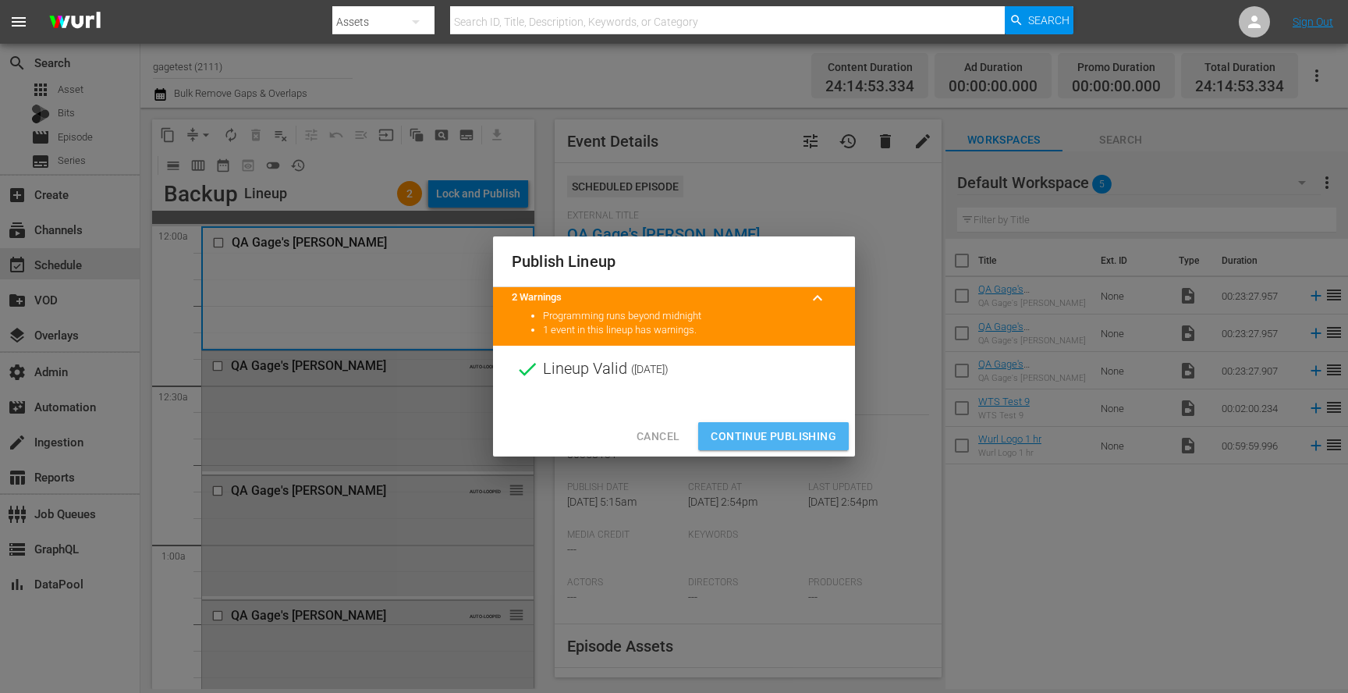
click at [770, 434] on span "Continue Publishing" at bounding box center [774, 437] width 126 height 20
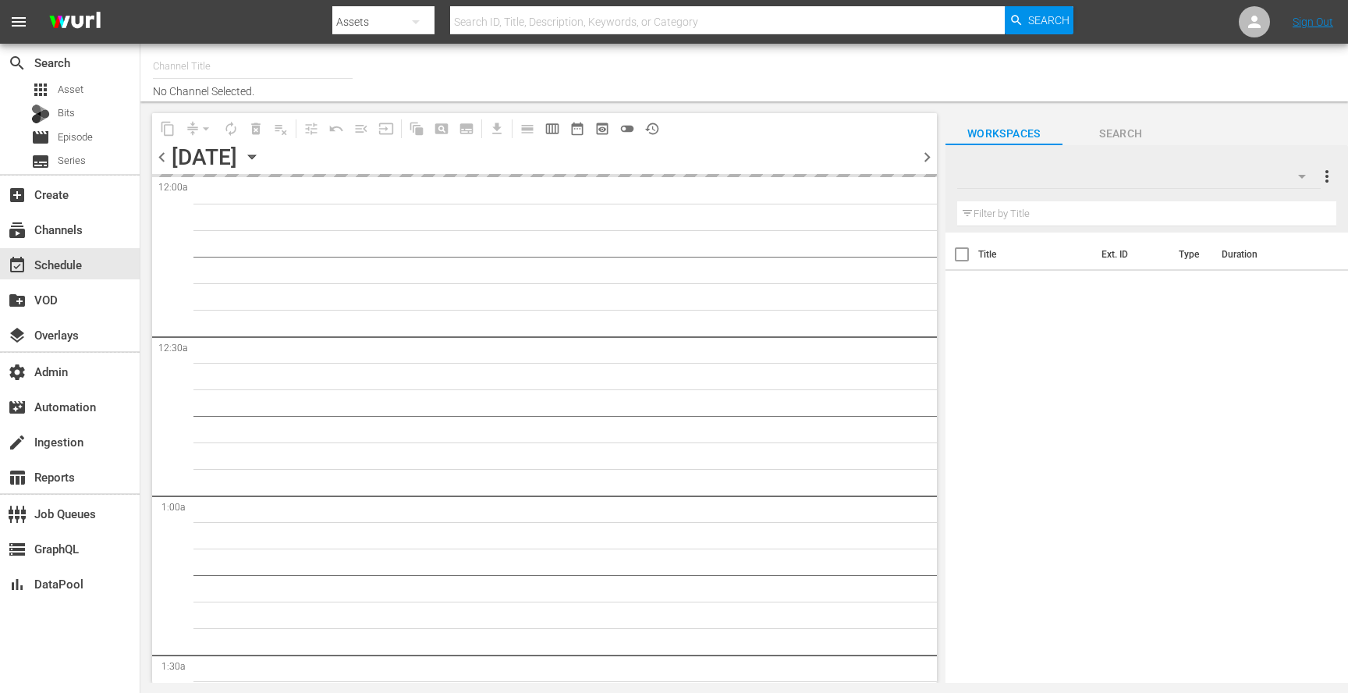
type input "gagetest (2112)"
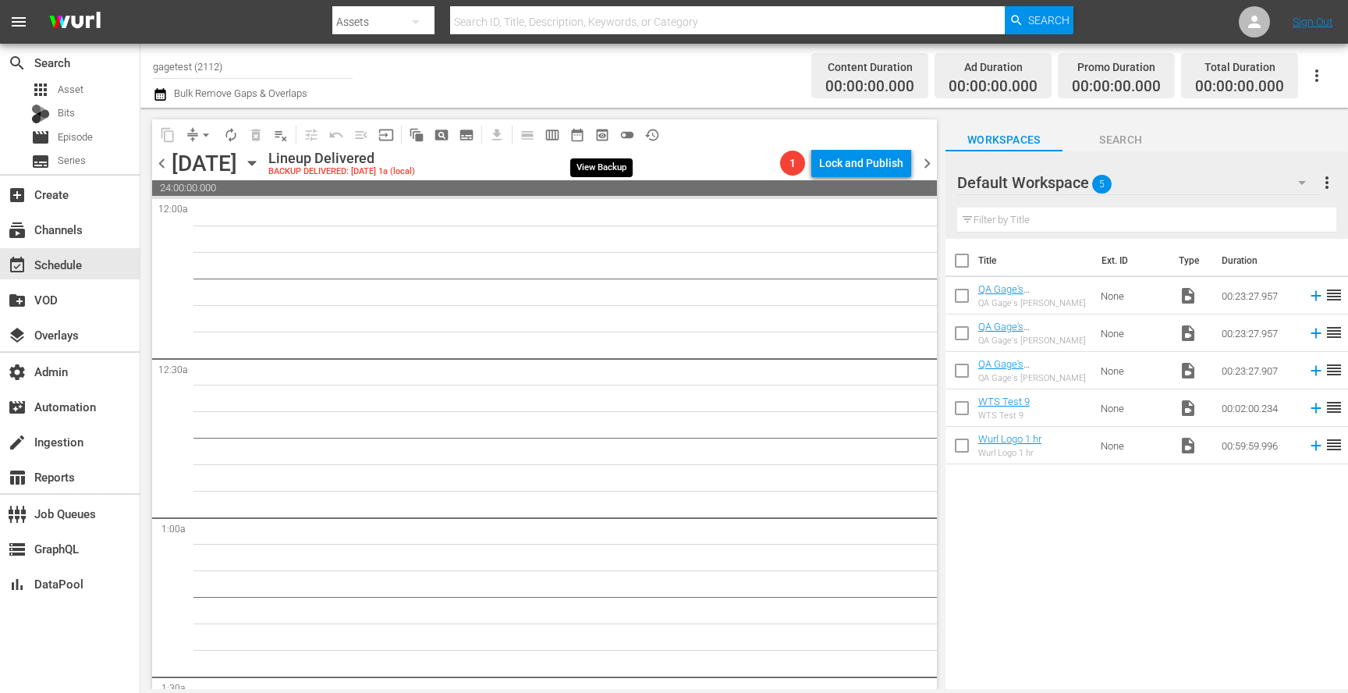
click at [596, 130] on span "preview_outlined" at bounding box center [603, 135] width 16 height 16
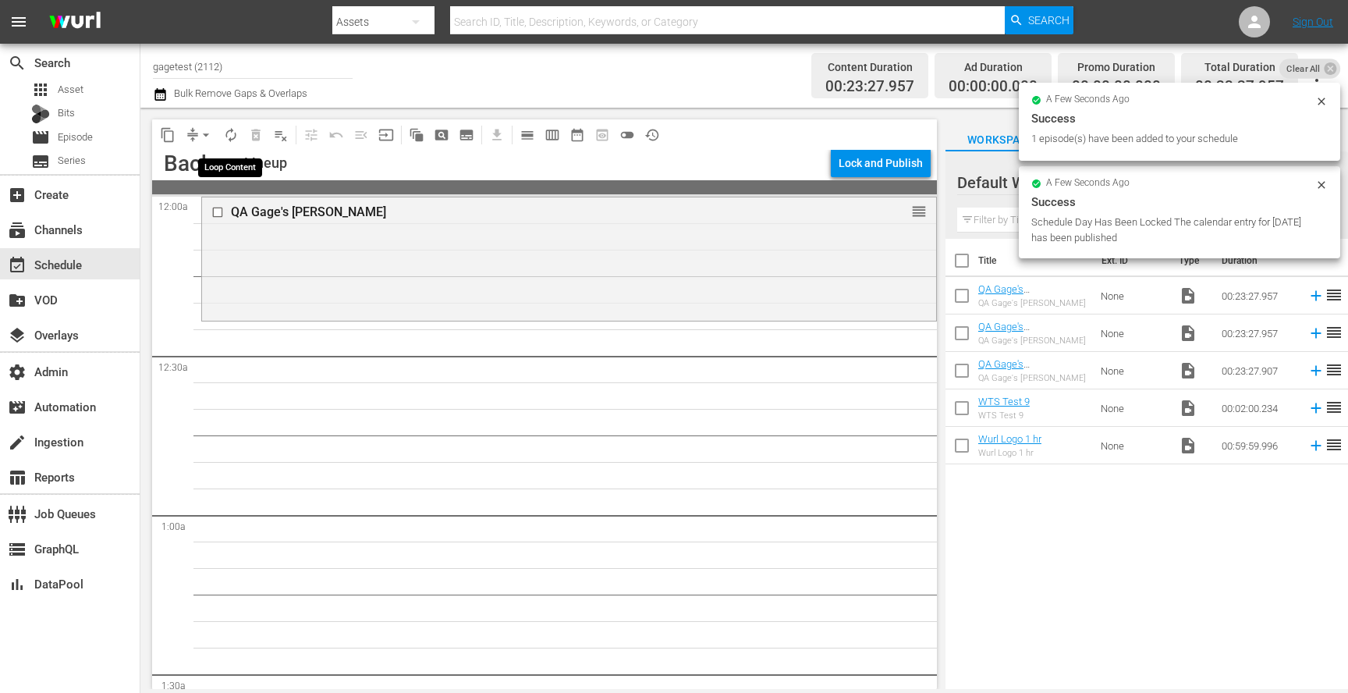
click at [236, 135] on span "autorenew_outlined" at bounding box center [231, 135] width 16 height 16
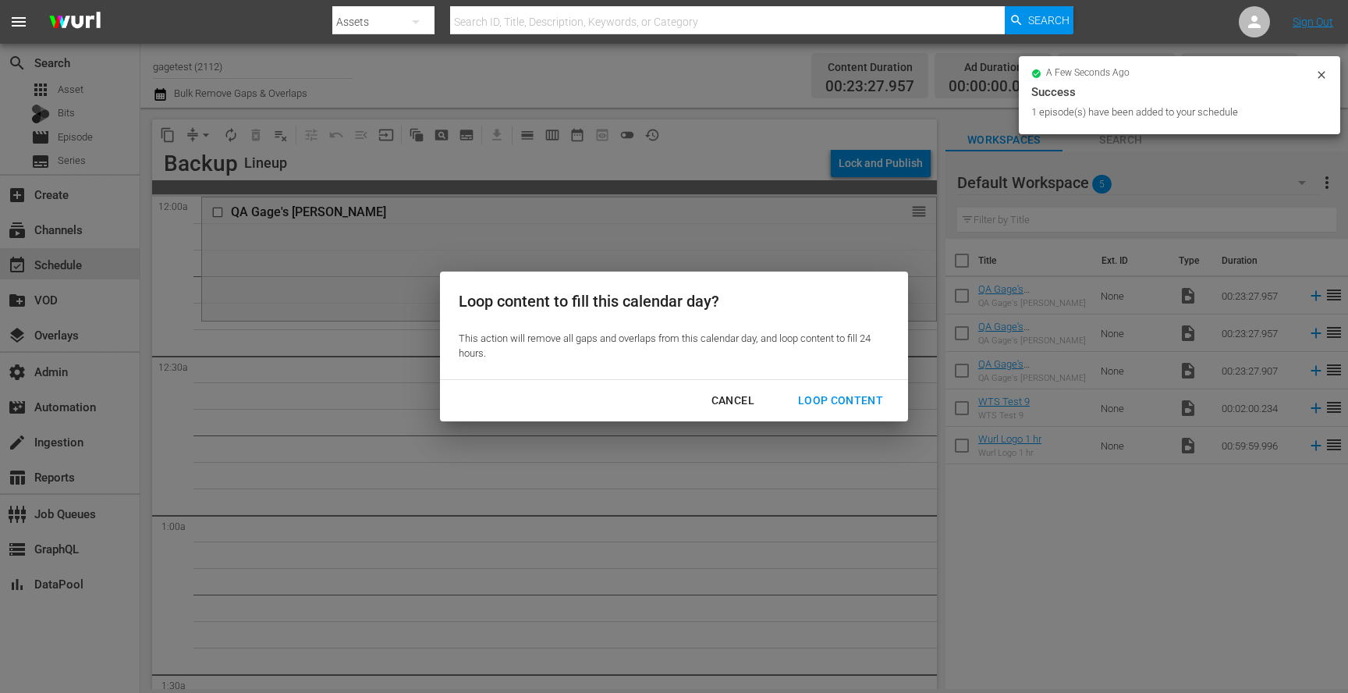
click at [828, 392] on div "Loop Content" at bounding box center [841, 401] width 110 height 20
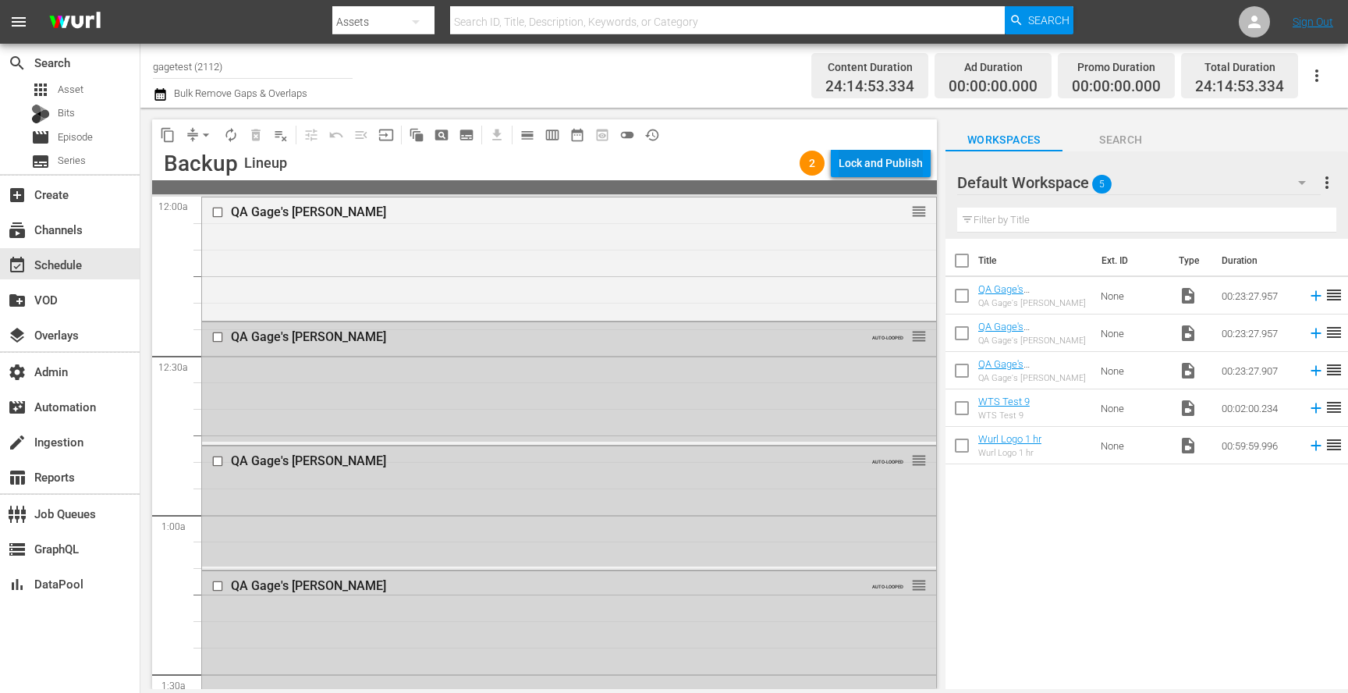
click at [860, 166] on div "Lock and Publish" at bounding box center [881, 163] width 84 height 28
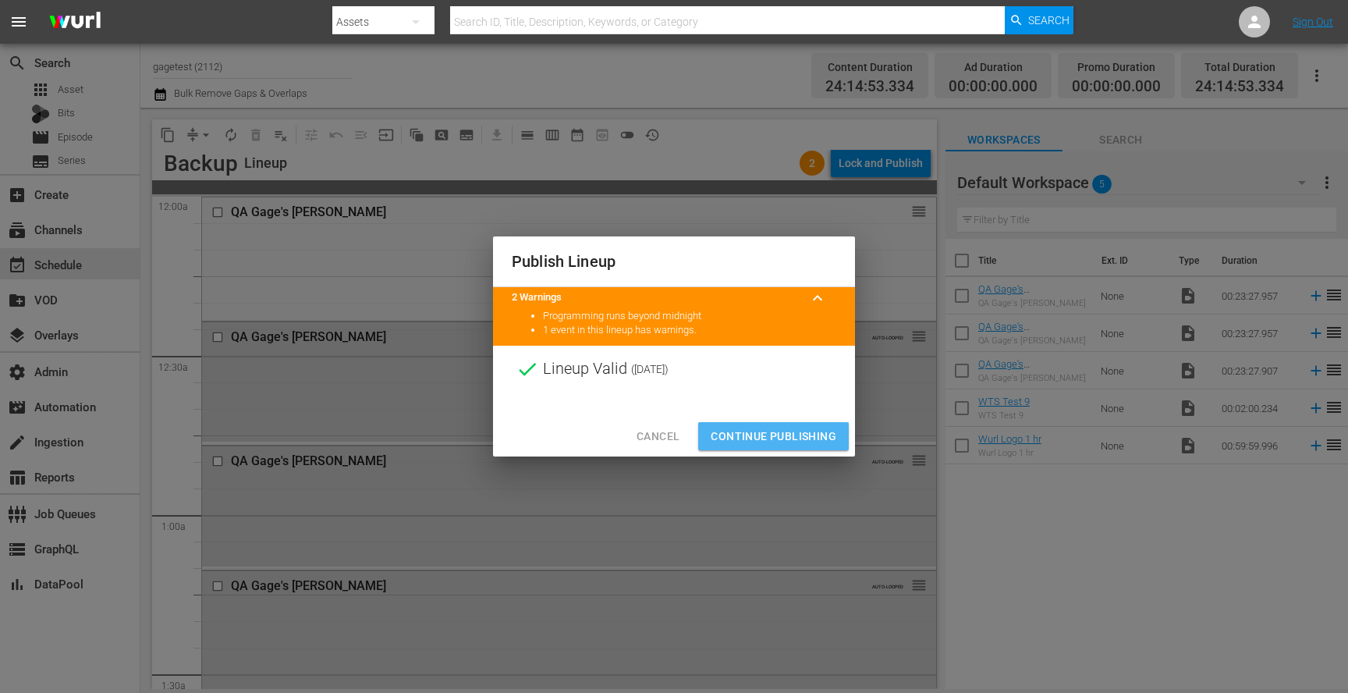
click at [761, 427] on span "Continue Publishing" at bounding box center [774, 437] width 126 height 20
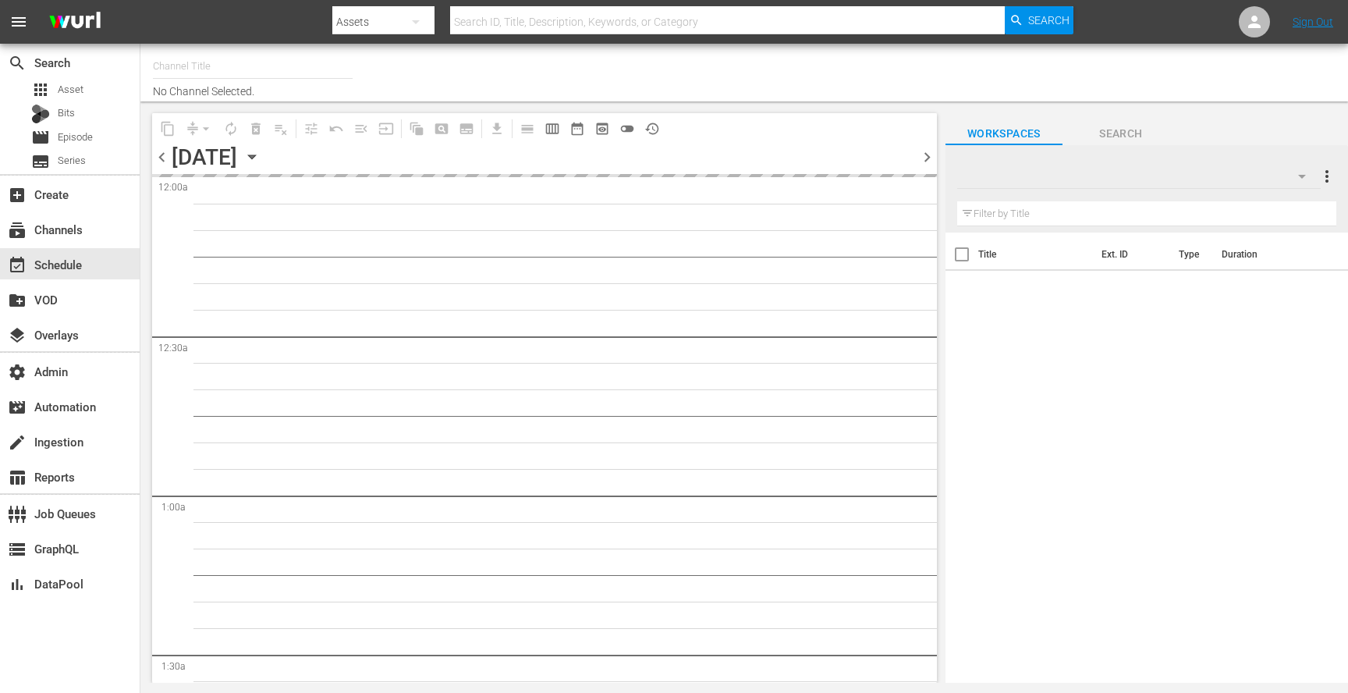
type input "gagetest (2113)"
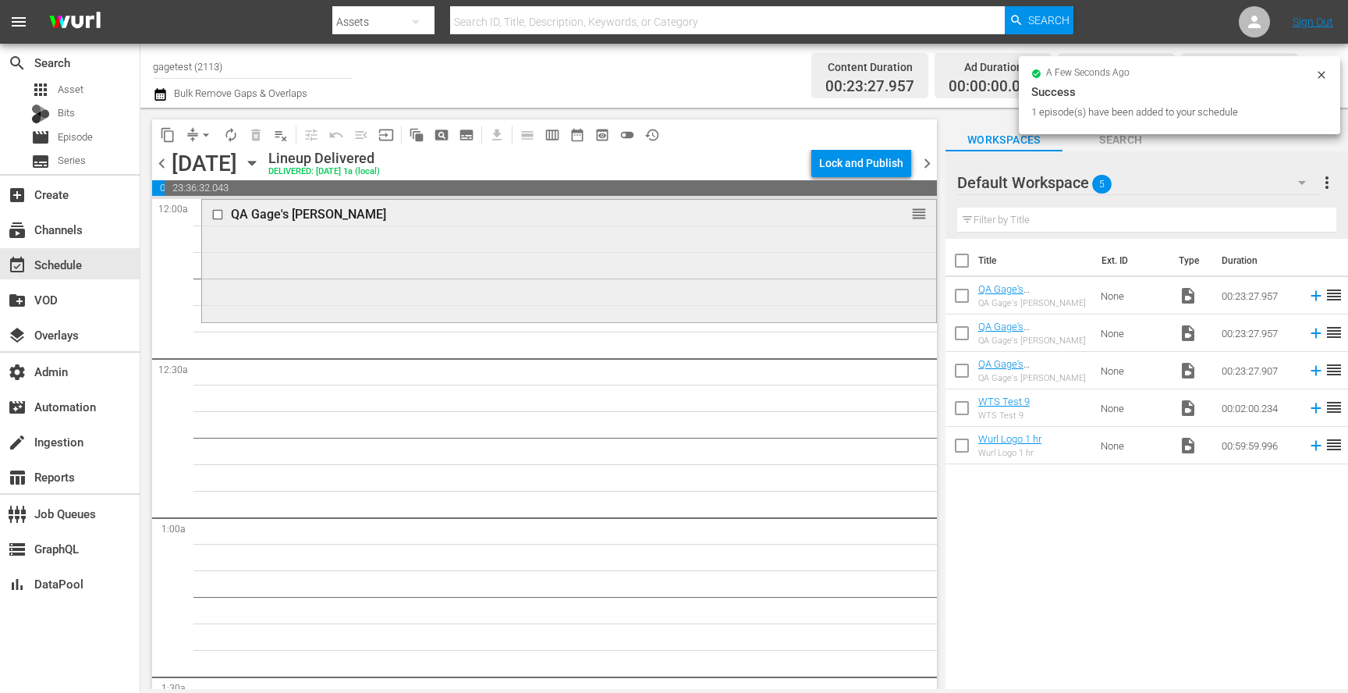
click at [707, 228] on div "QA [PERSON_NAME] Pomsky reorder" at bounding box center [569, 215] width 734 height 30
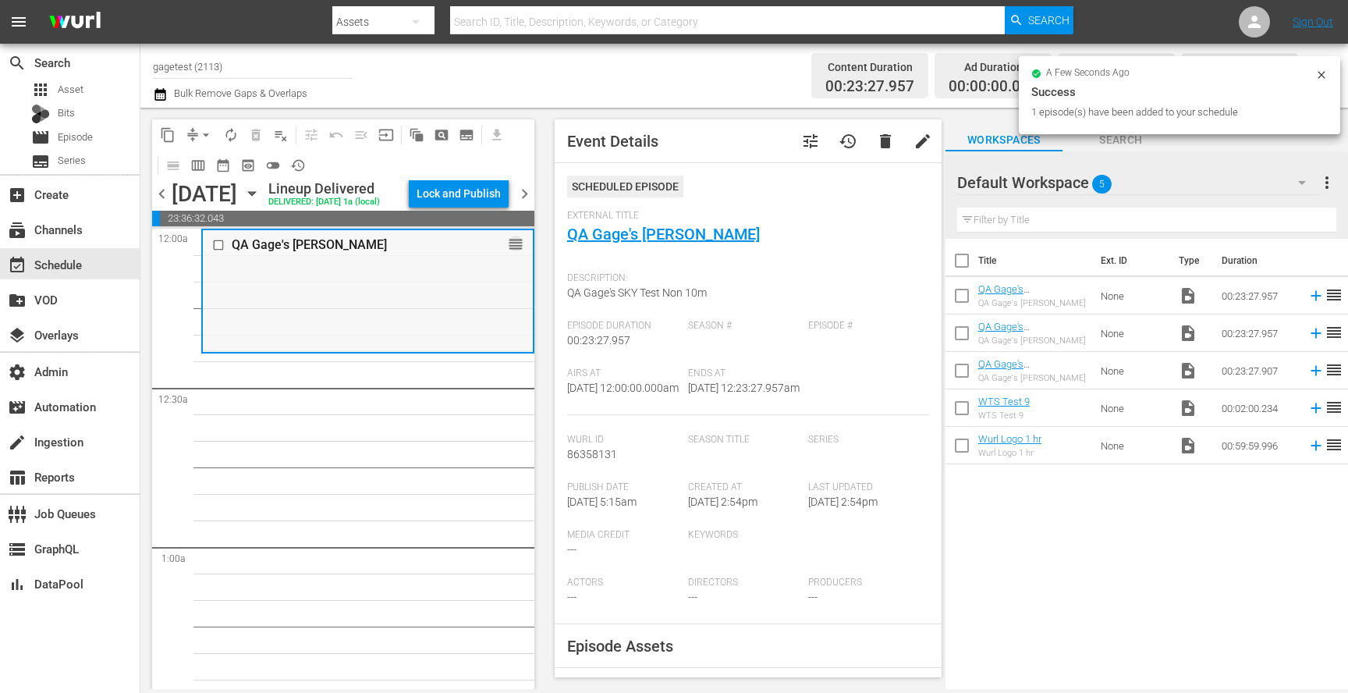
click at [509, 253] on span "reorder" at bounding box center [516, 244] width 16 height 17
click at [508, 253] on span "reorder" at bounding box center [516, 244] width 16 height 17
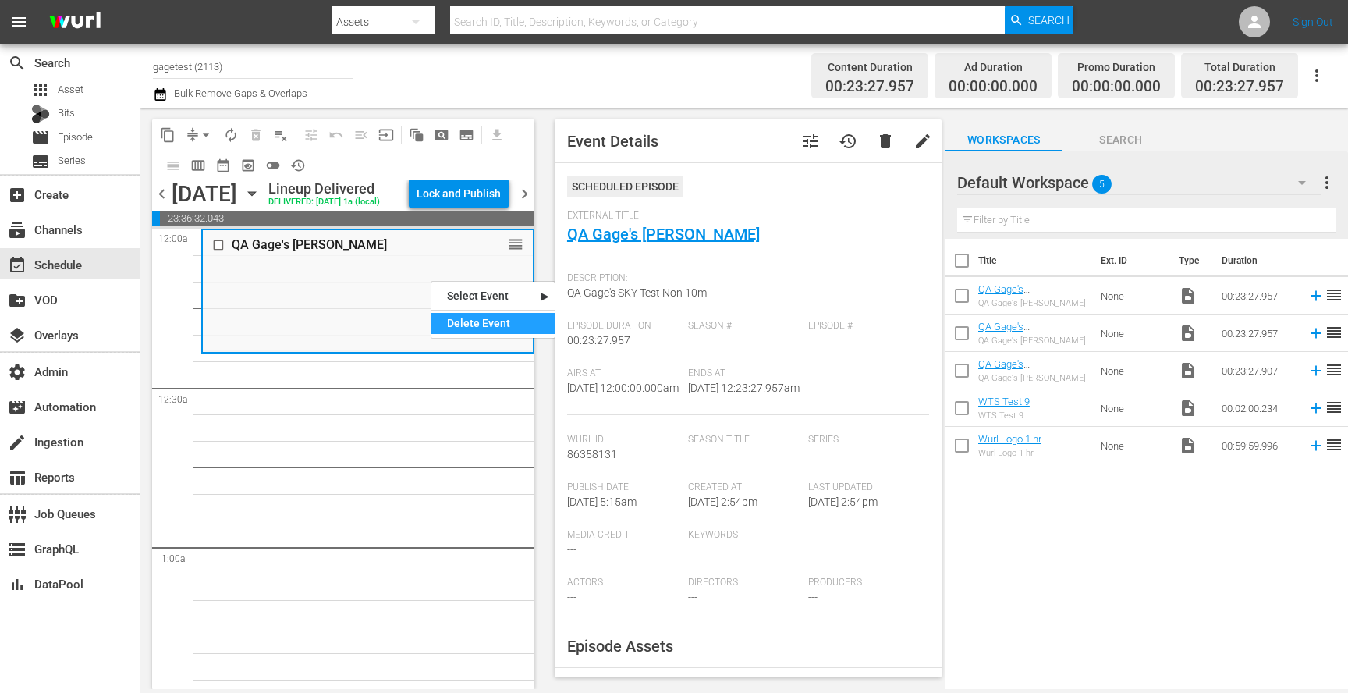
click at [477, 316] on div "Delete Event" at bounding box center [492, 323] width 123 height 21
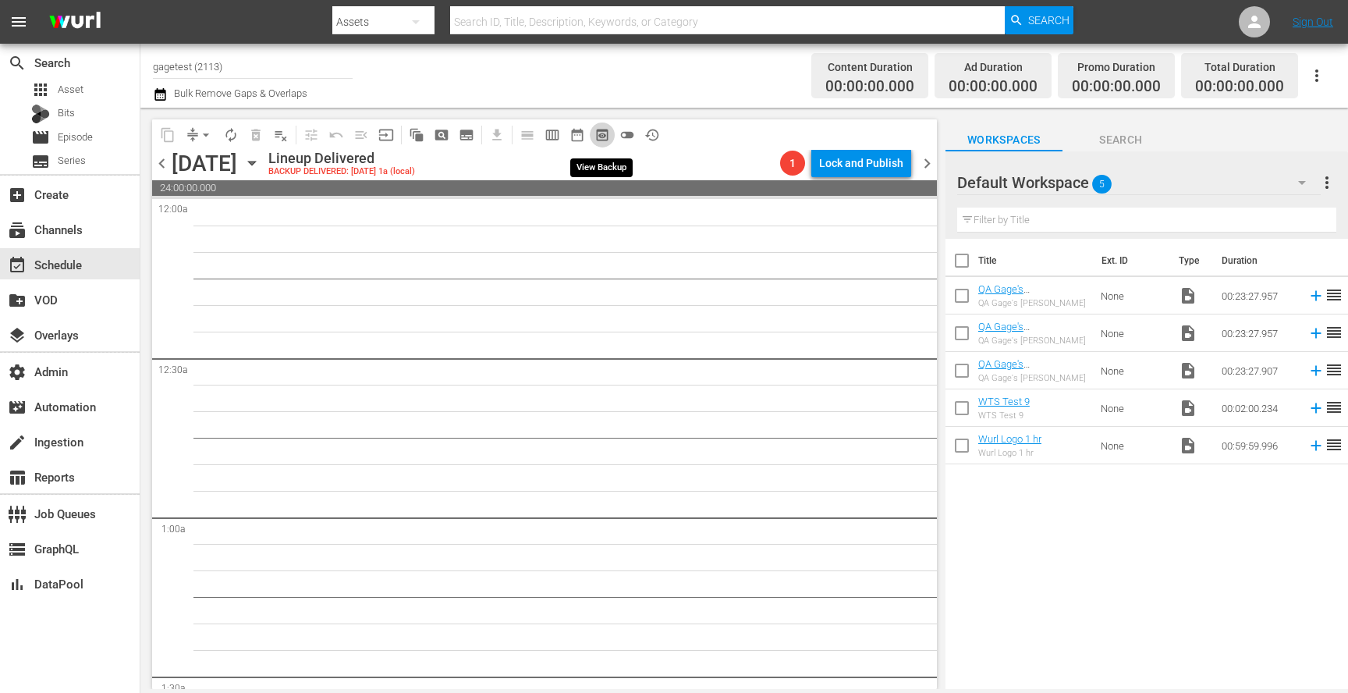
click at [595, 137] on span "preview_outlined" at bounding box center [603, 135] width 16 height 16
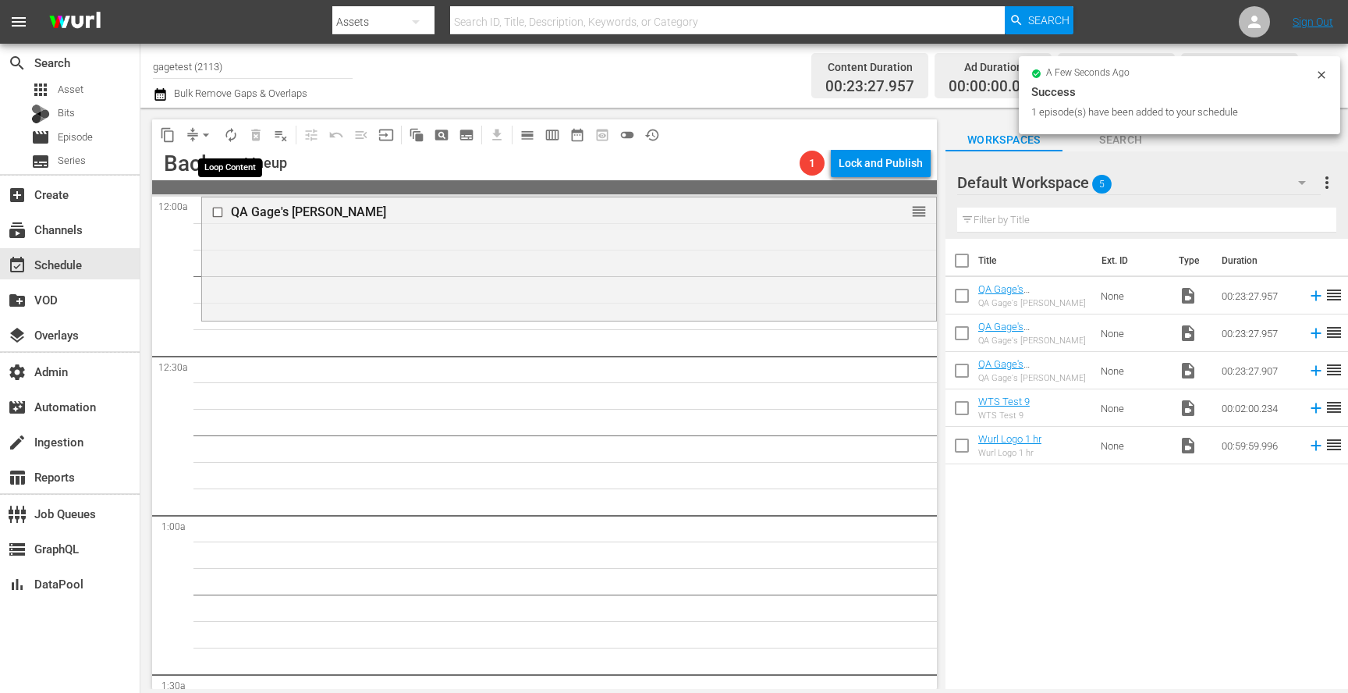
click at [235, 143] on button "autorenew_outlined" at bounding box center [230, 135] width 25 height 25
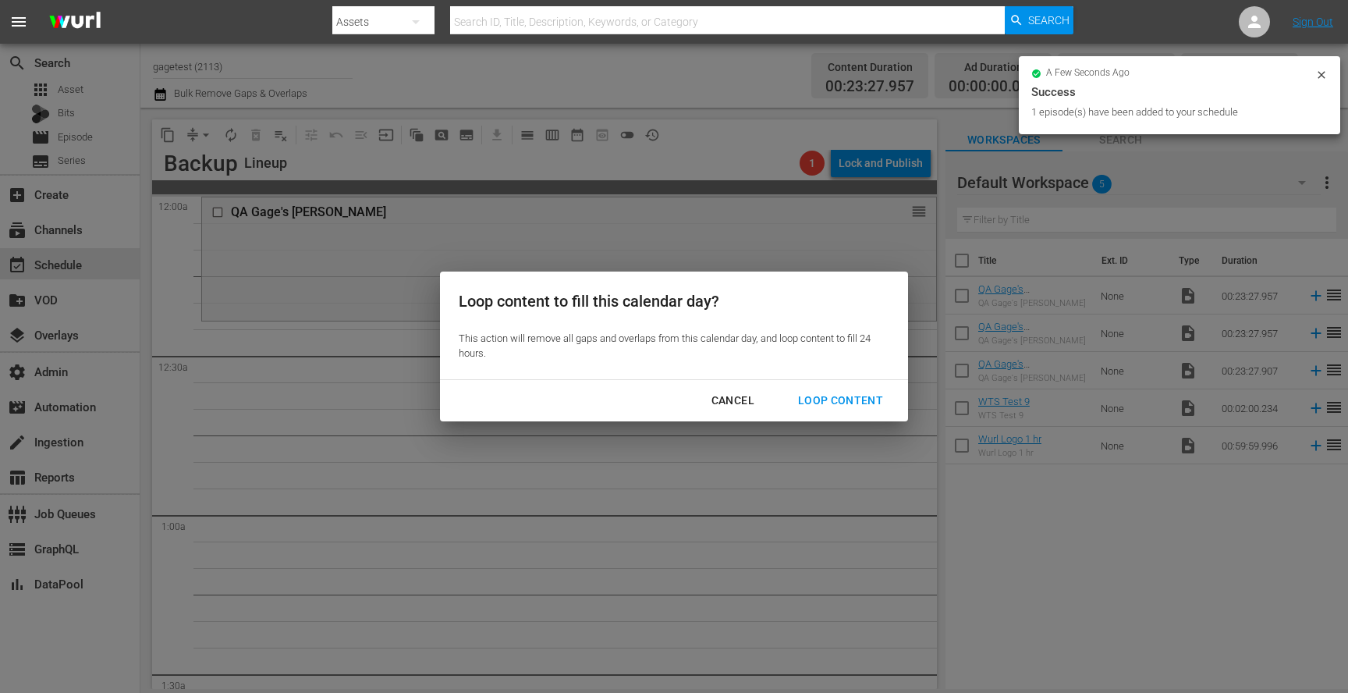
click at [808, 403] on div "Loop Content" at bounding box center [841, 401] width 110 height 20
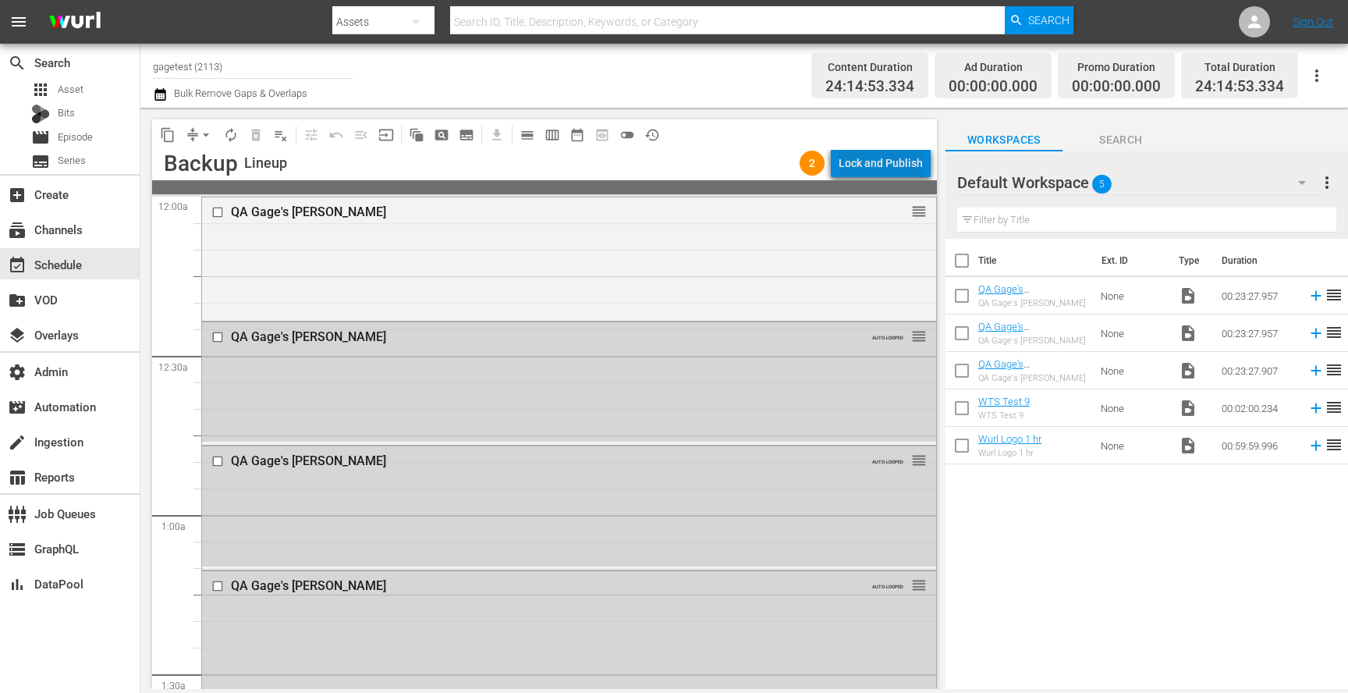
click at [898, 168] on div "Lock and Publish" at bounding box center [881, 163] width 84 height 28
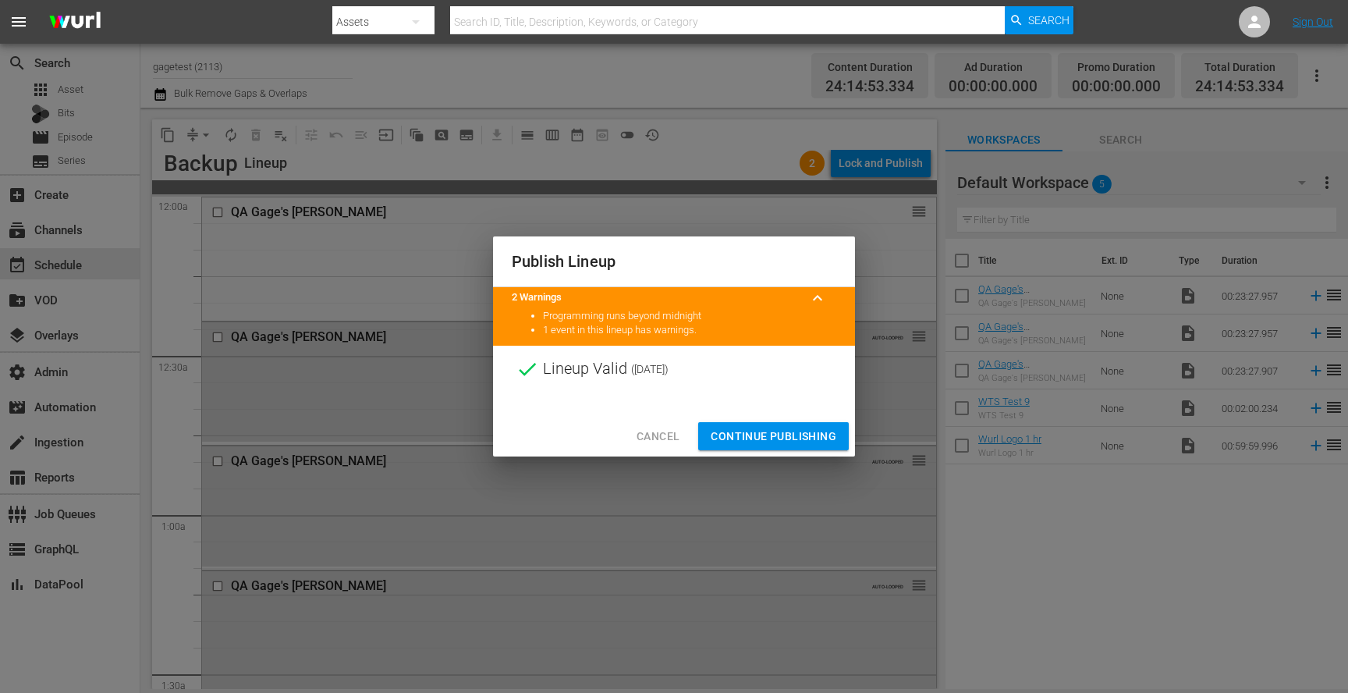
click at [804, 428] on span "Continue Publishing" at bounding box center [774, 437] width 126 height 20
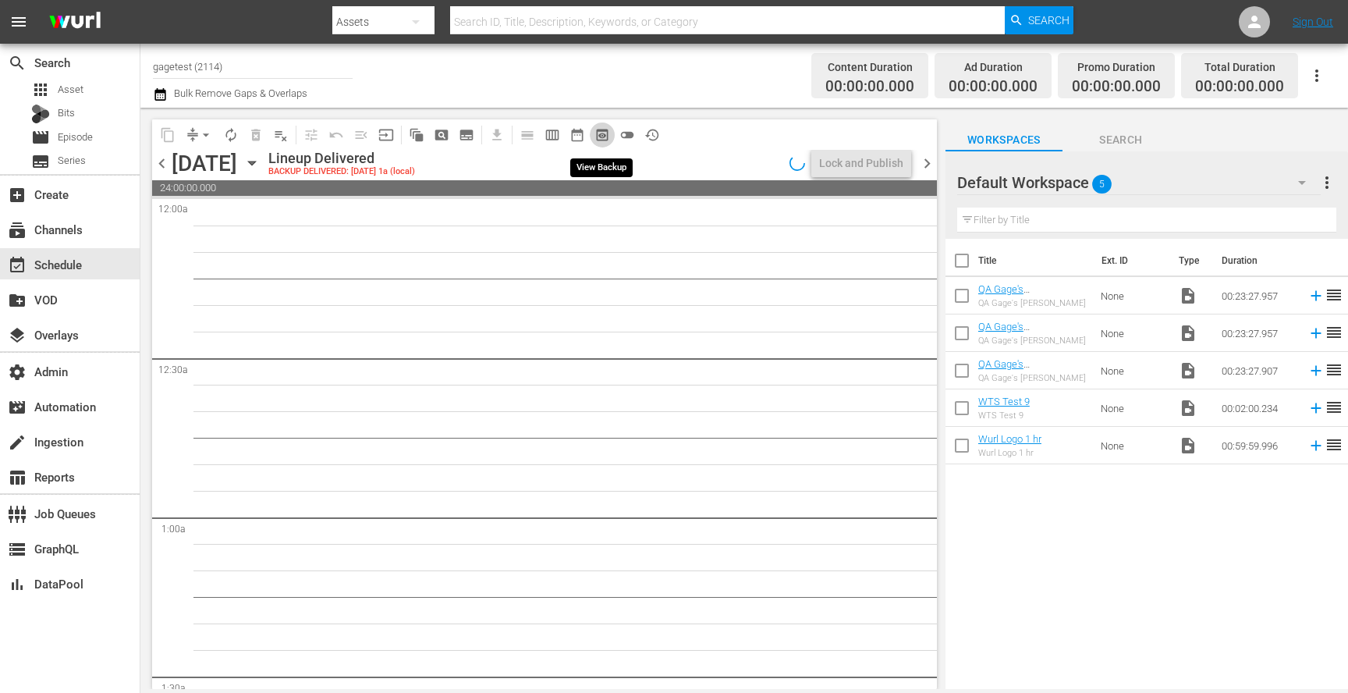
click at [598, 129] on span "preview_outlined" at bounding box center [603, 135] width 16 height 16
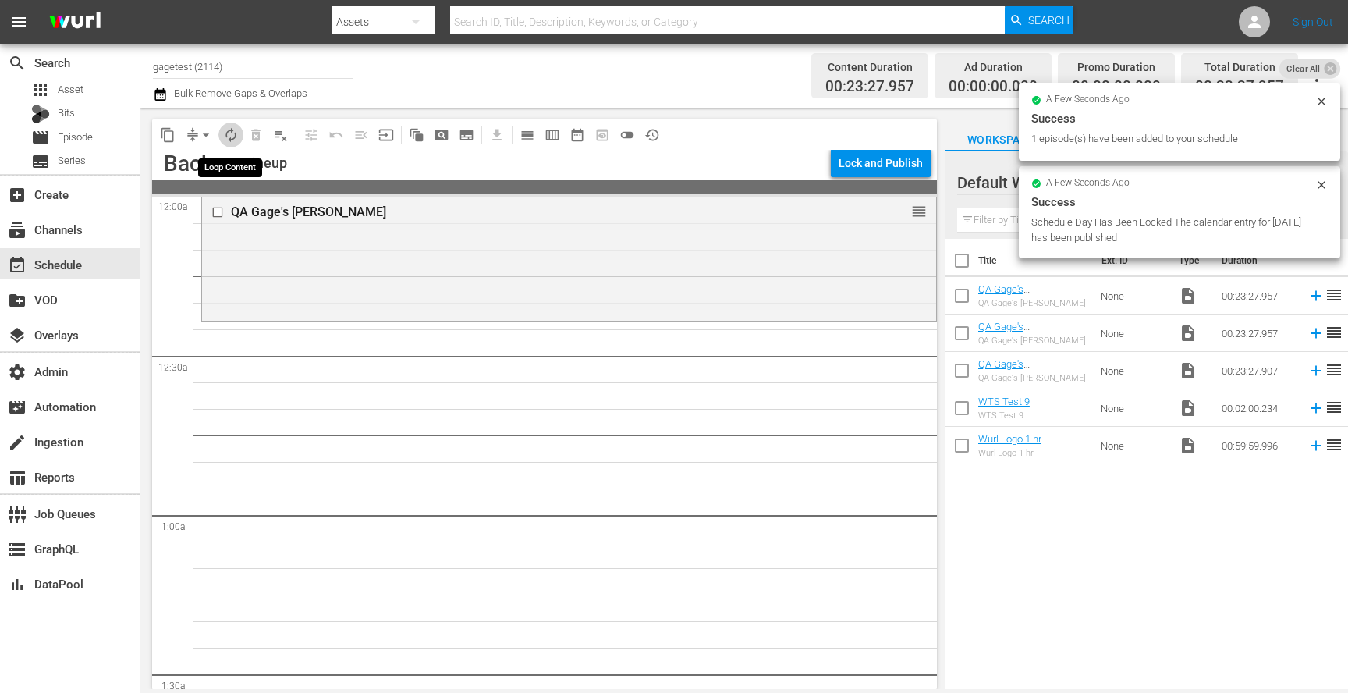
click at [233, 134] on span "autorenew_outlined" at bounding box center [231, 135] width 16 height 16
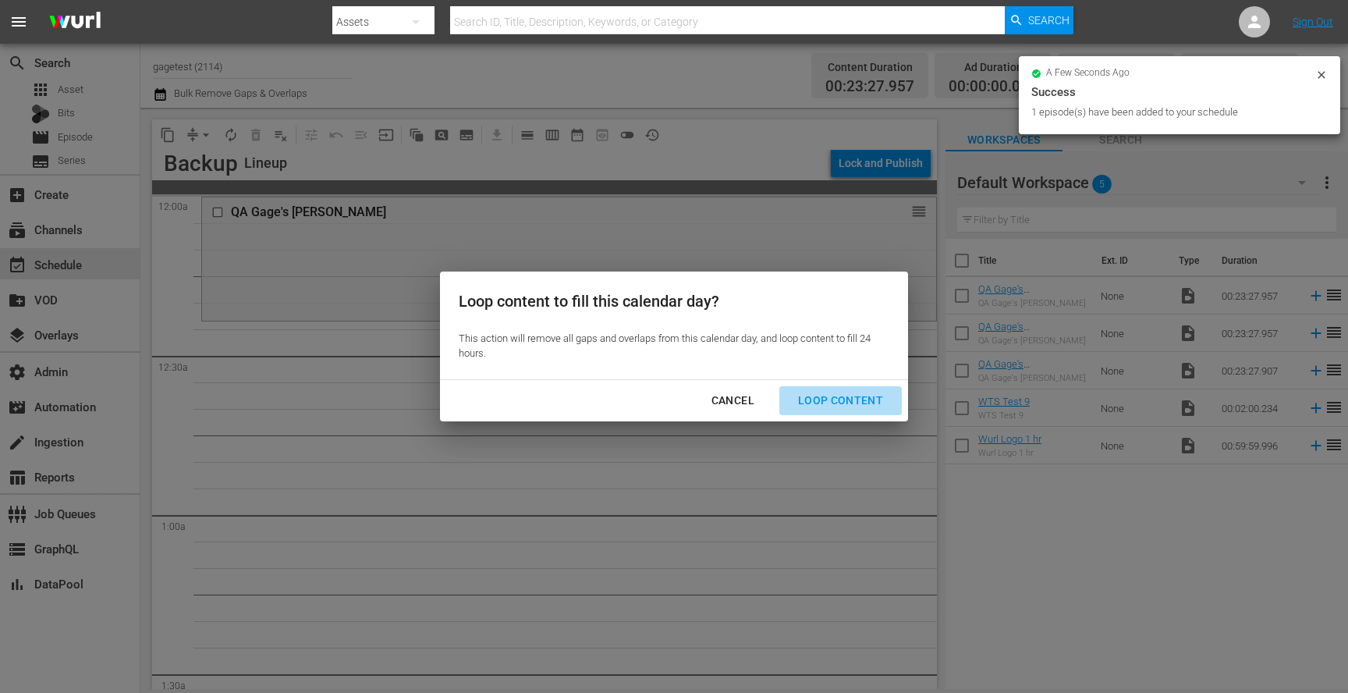
click at [859, 389] on button "Loop Content" at bounding box center [841, 400] width 123 height 29
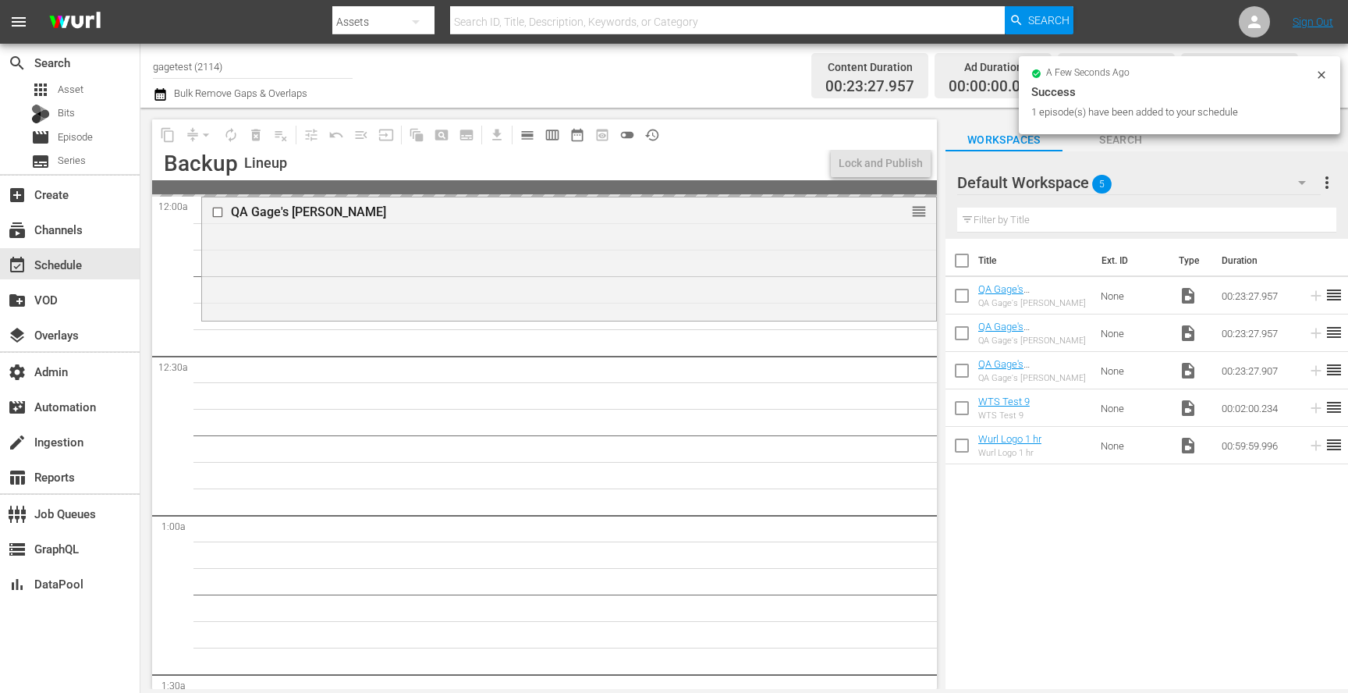
click at [1318, 76] on icon at bounding box center [1322, 75] width 12 height 12
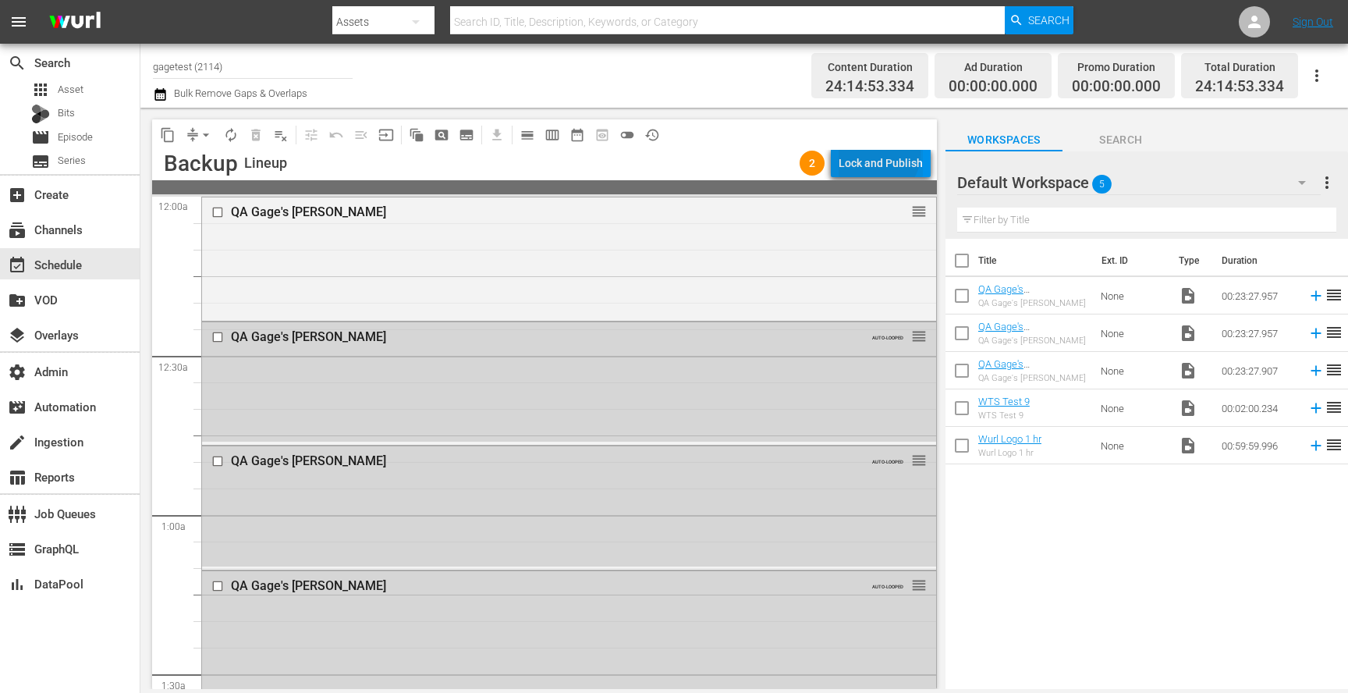
click at [880, 154] on div "Lock and Publish" at bounding box center [881, 163] width 84 height 28
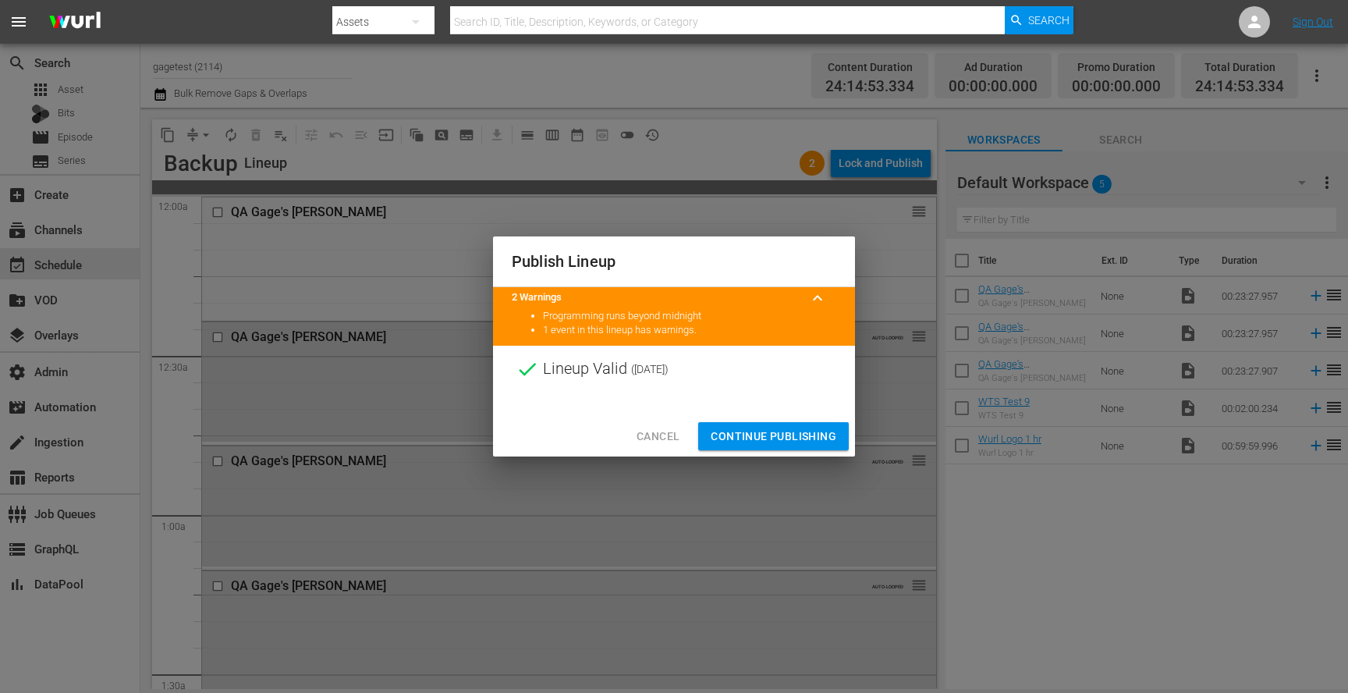
click at [766, 434] on span "Continue Publishing" at bounding box center [774, 437] width 126 height 20
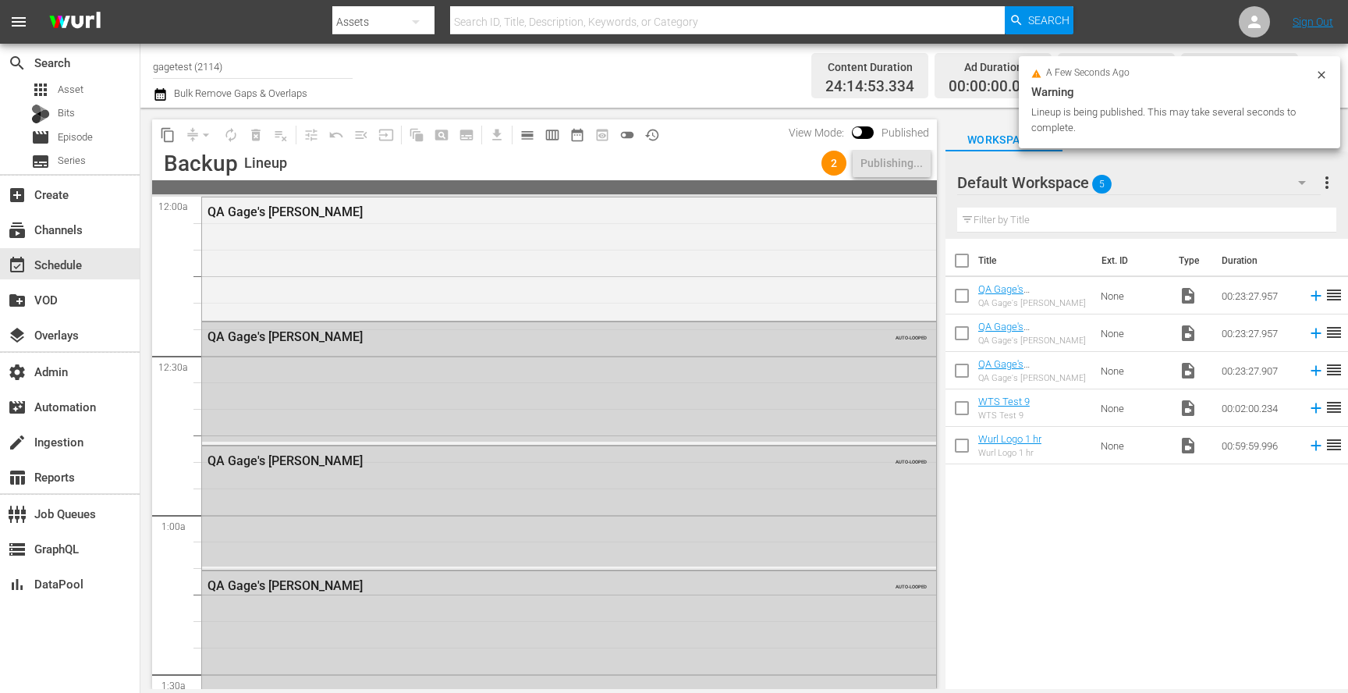
click at [1320, 72] on icon at bounding box center [1322, 75] width 12 height 12
